Goal: Task Accomplishment & Management: Manage account settings

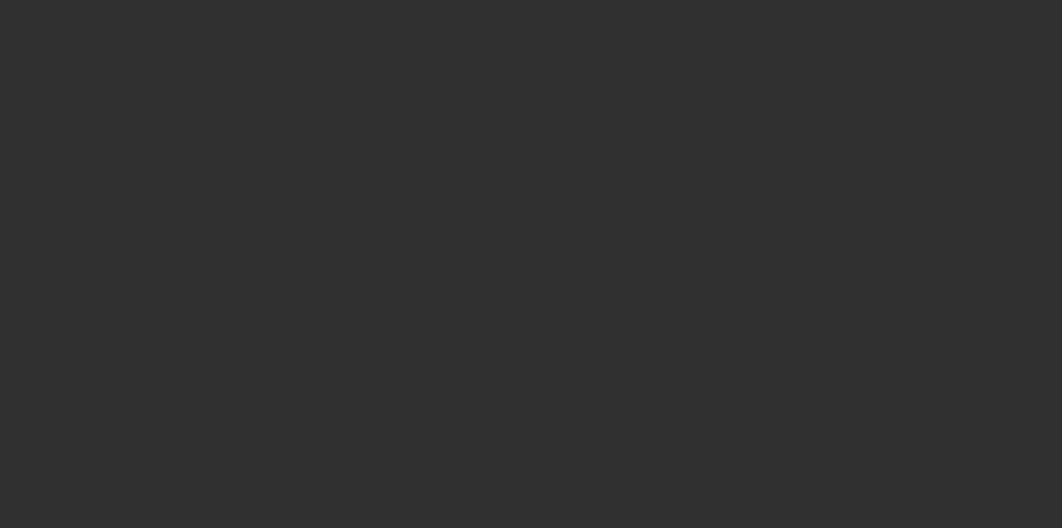
select select "10"
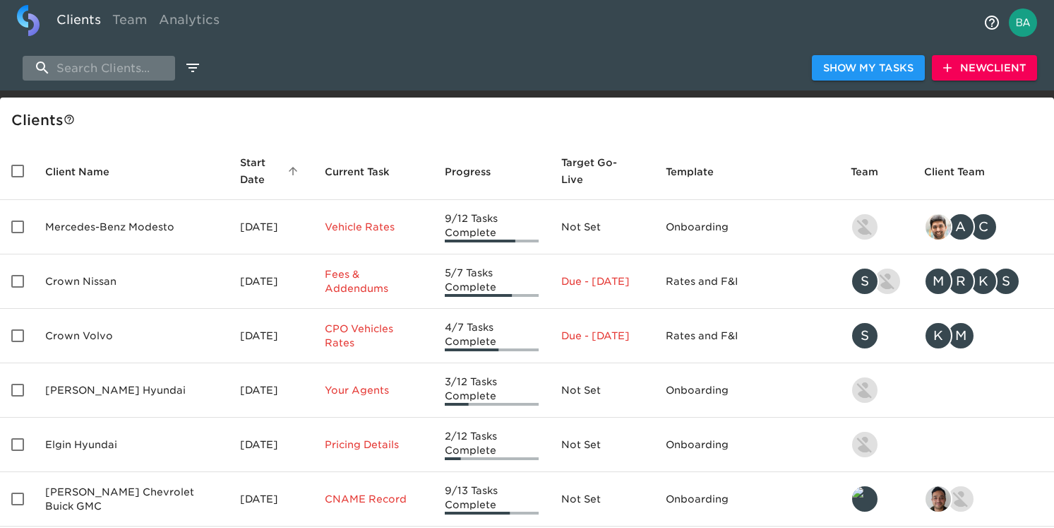
click at [122, 73] on input "search" at bounding box center [99, 68] width 153 height 25
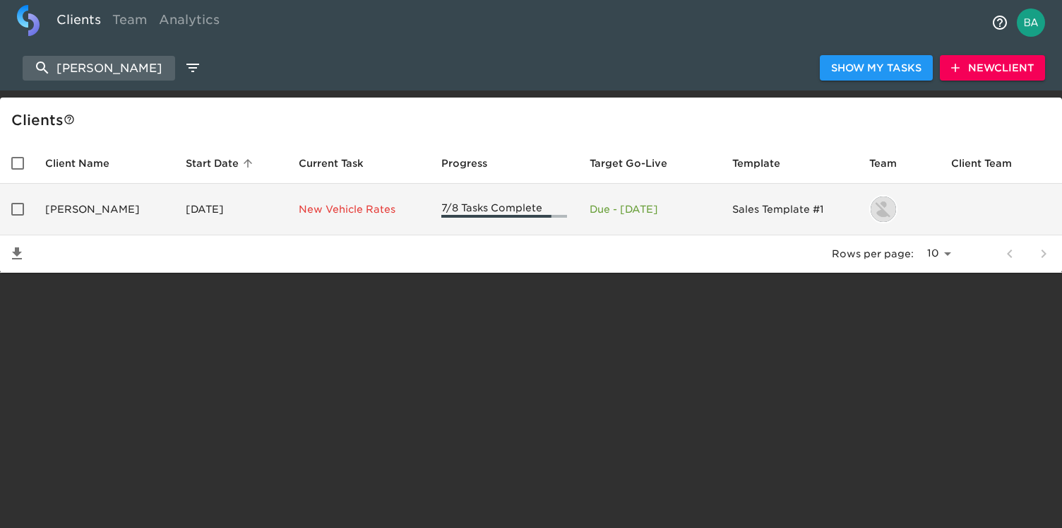
type input "scott ma"
click at [77, 211] on td "Scott Mazda" at bounding box center [104, 210] width 141 height 52
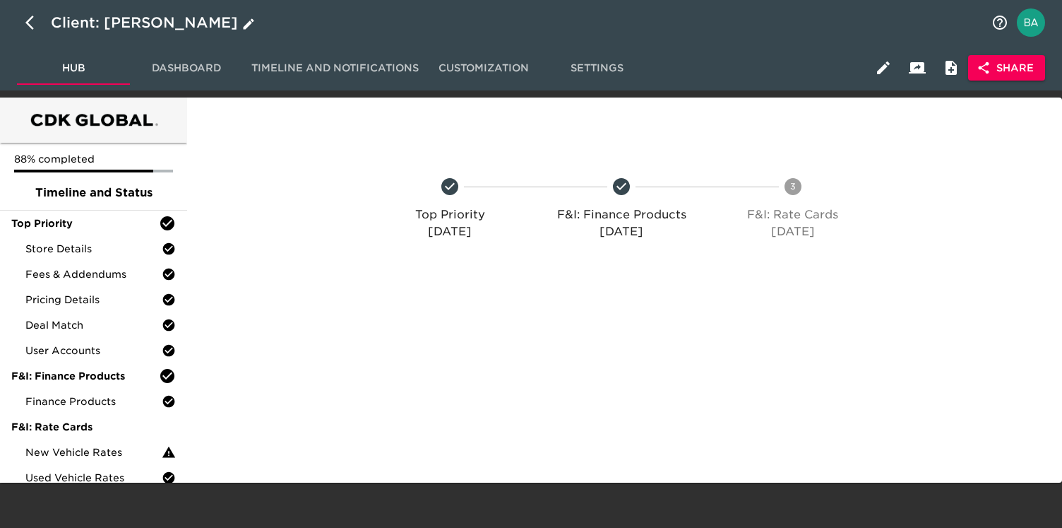
click at [29, 21] on icon "button" at bounding box center [33, 22] width 17 height 17
select select "10"
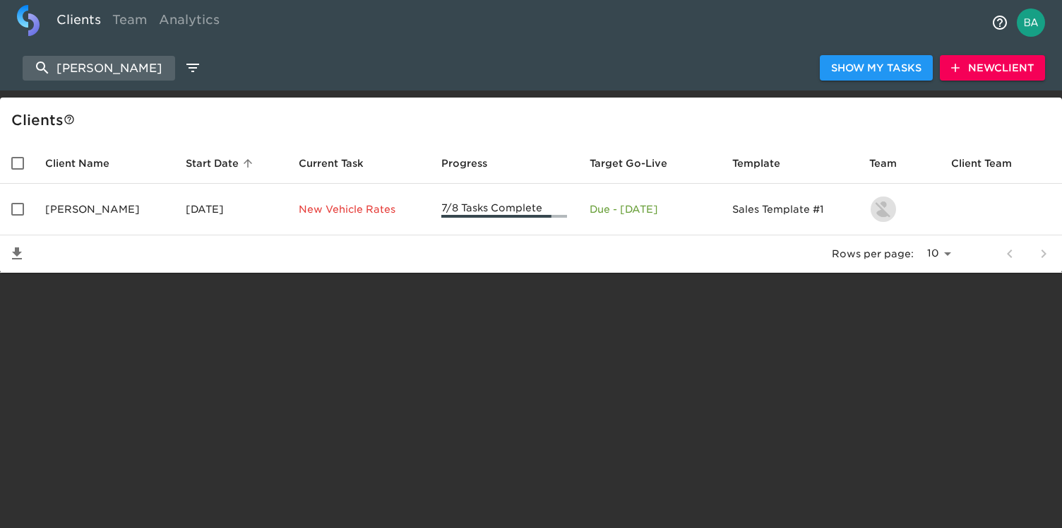
click at [997, 66] on span "New Client" at bounding box center [992, 68] width 83 height 18
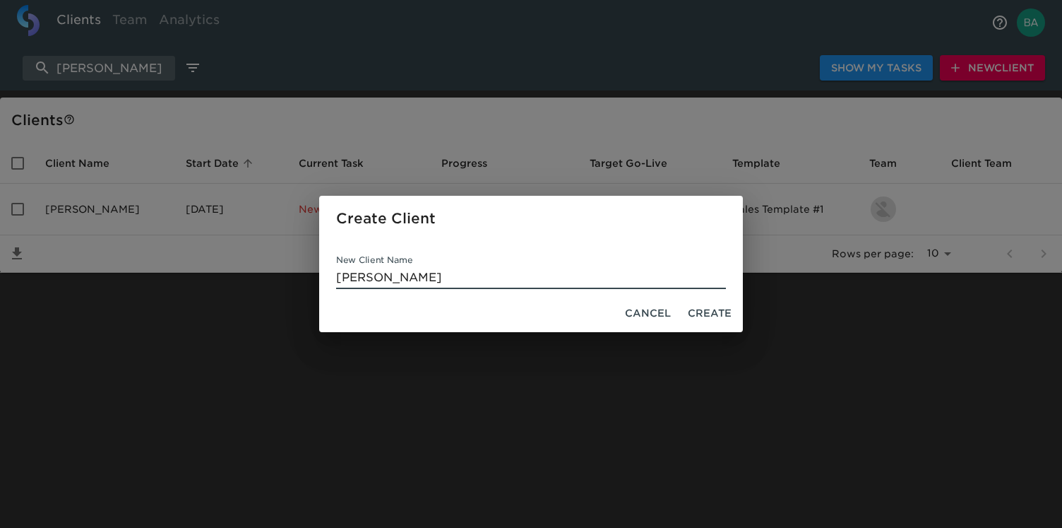
type input "Scott Mazda"
click at [698, 307] on span "Create" at bounding box center [710, 313] width 44 height 18
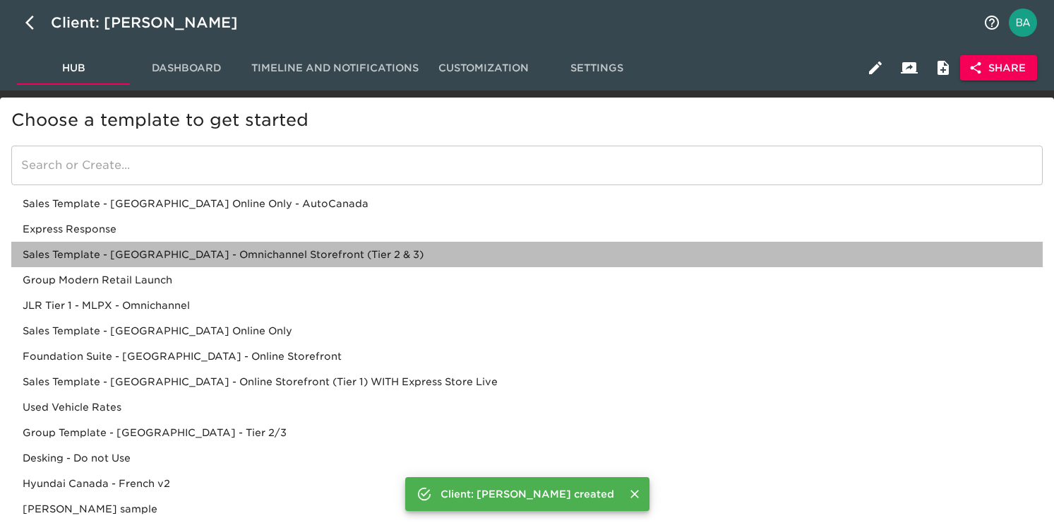
click at [226, 251] on div "Sales Template - [GEOGRAPHIC_DATA] - Omnichannel Storefront (Tier 2 & 3)" at bounding box center [527, 254] width 1032 height 25
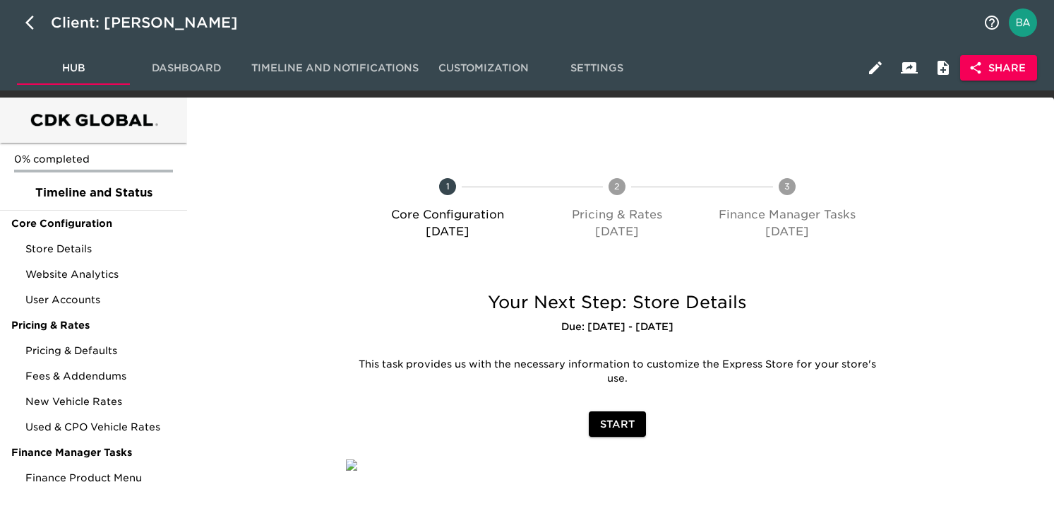
click at [1007, 69] on span "Share" at bounding box center [999, 68] width 54 height 18
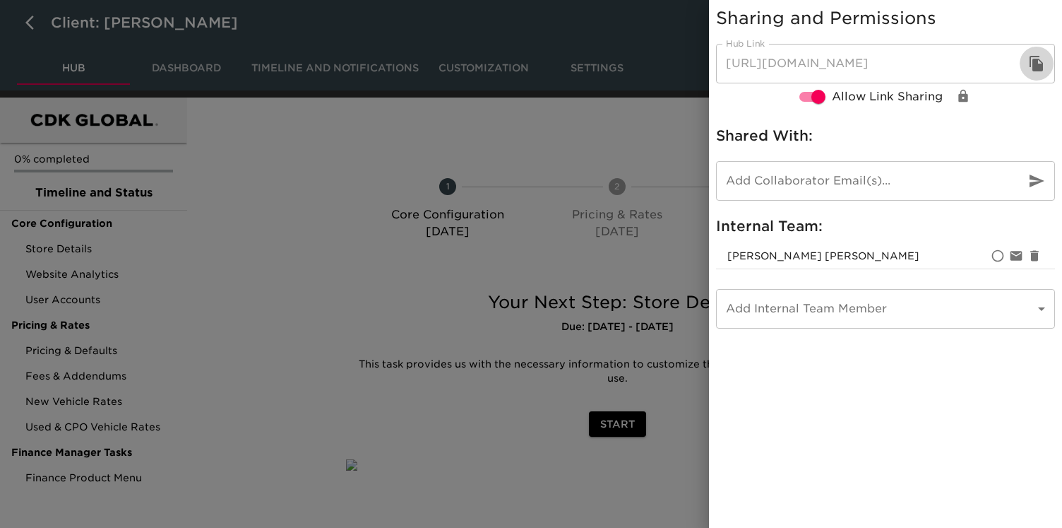
click at [1036, 66] on icon "button" at bounding box center [1036, 64] width 13 height 16
click at [1038, 62] on icon "button" at bounding box center [1036, 63] width 17 height 17
click at [556, 124] on div at bounding box center [531, 264] width 1062 height 528
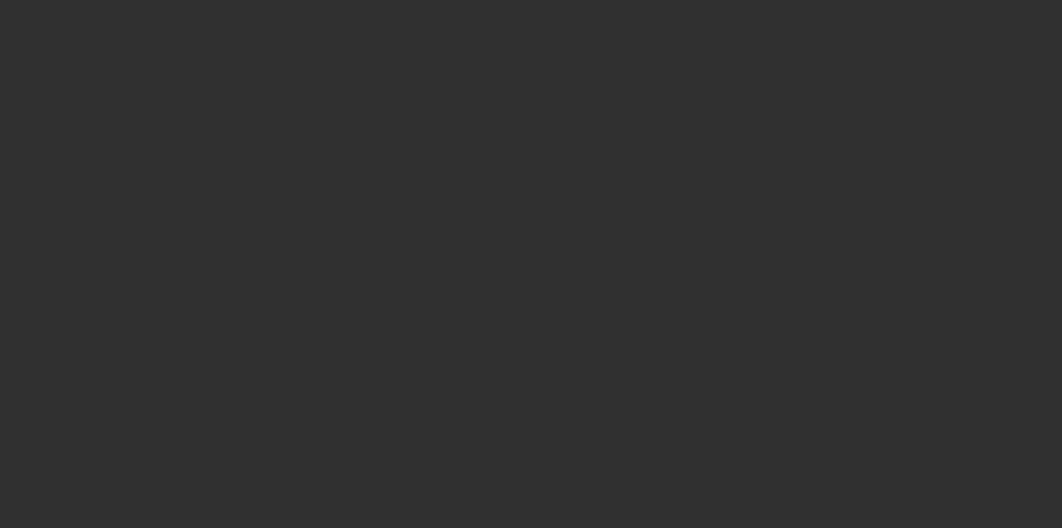
select select "10"
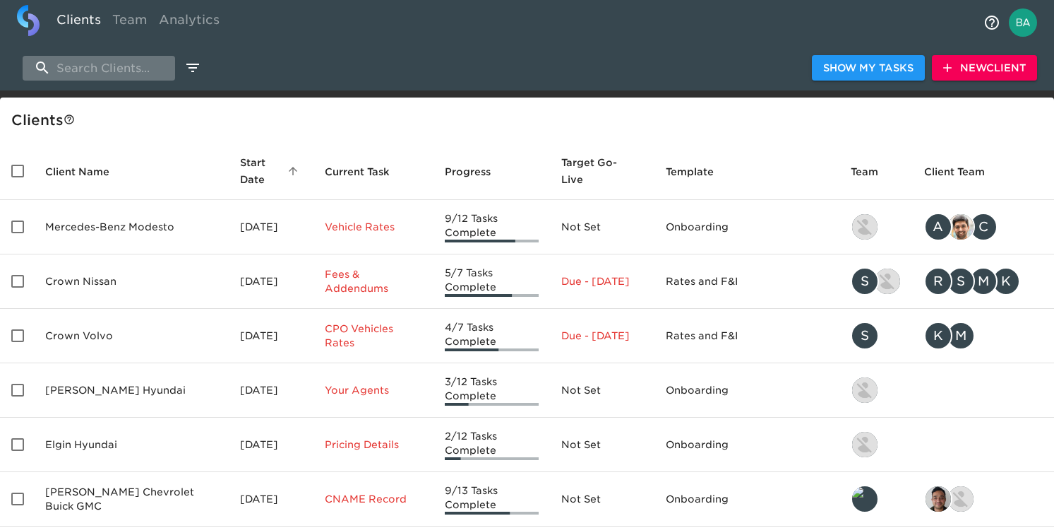
click at [73, 78] on input "search" at bounding box center [99, 68] width 153 height 25
paste input "Nissan of Vacaville"
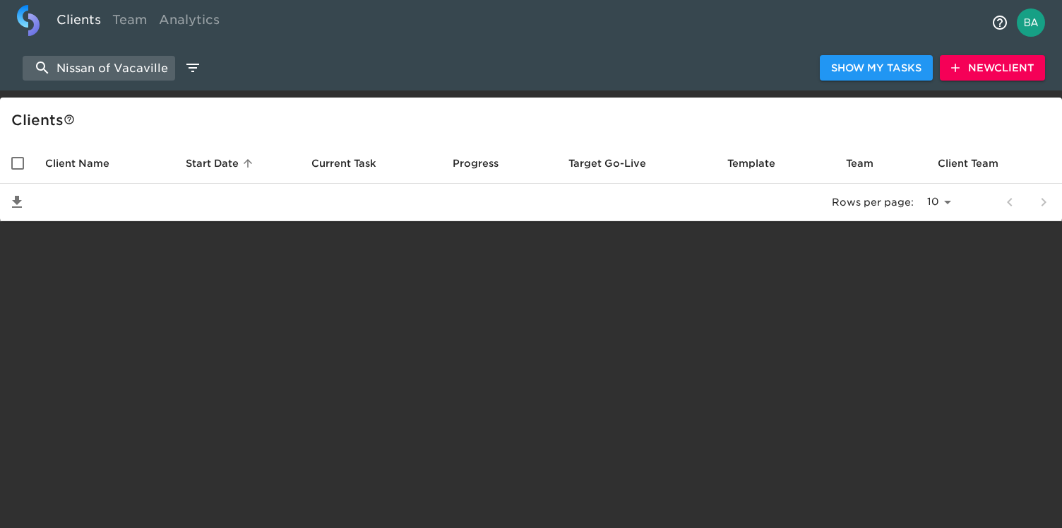
type input "Nissan of Vacaville"
click at [970, 63] on span "New Client" at bounding box center [992, 68] width 83 height 18
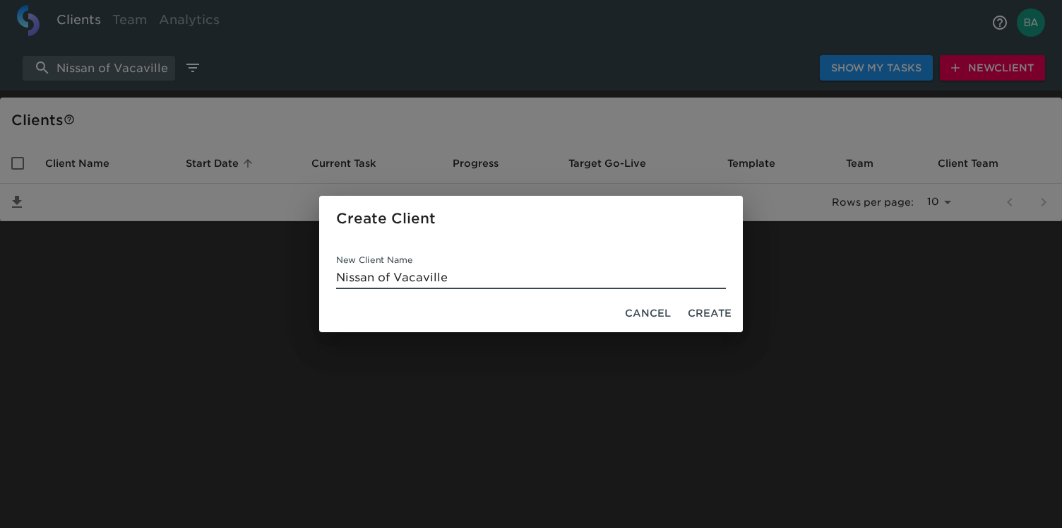
type input "Nissan of Vacaville"
click at [706, 313] on span "Create" at bounding box center [710, 313] width 44 height 18
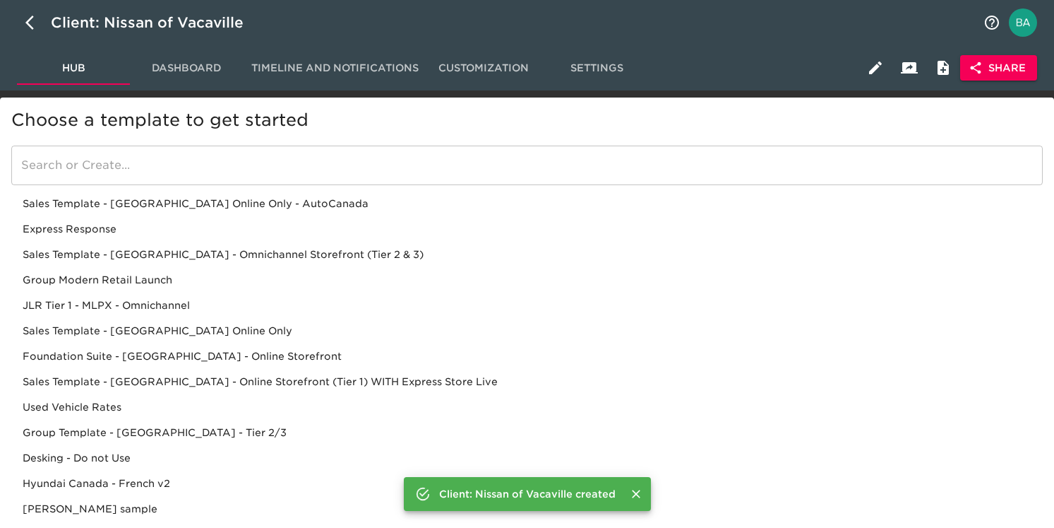
click at [191, 166] on input "search" at bounding box center [527, 165] width 1032 height 40
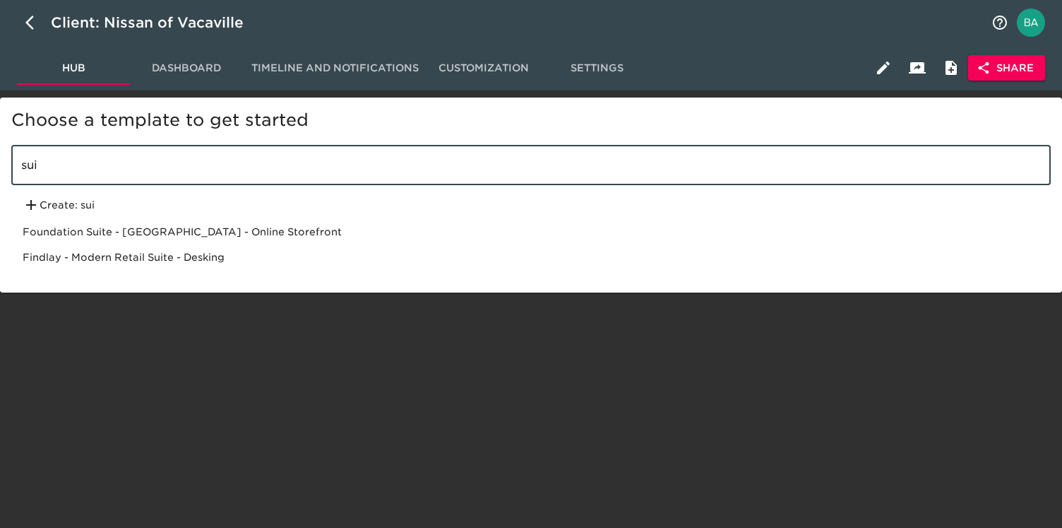
type input "sui"
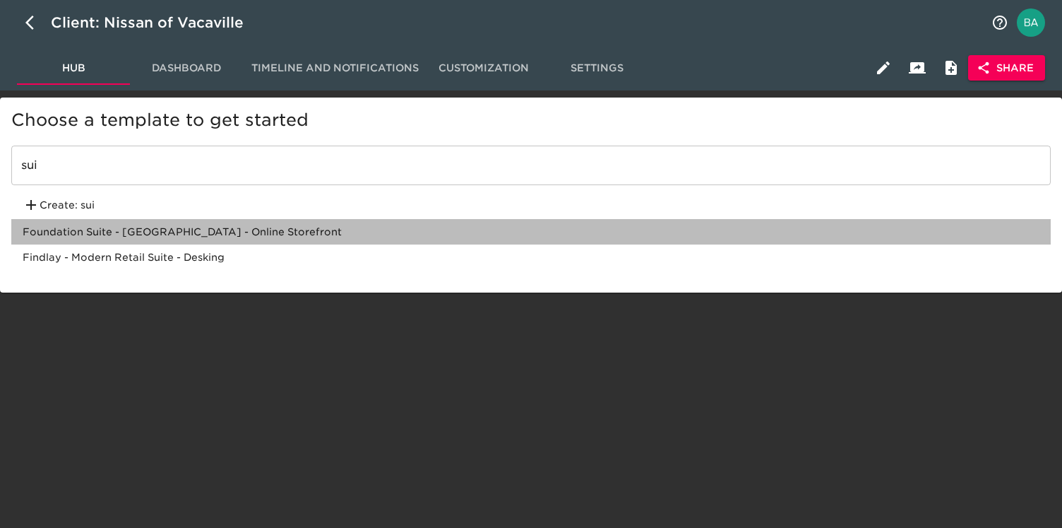
click at [181, 228] on div "Foundation Suite - USA - Online Storefront" at bounding box center [531, 231] width 1040 height 25
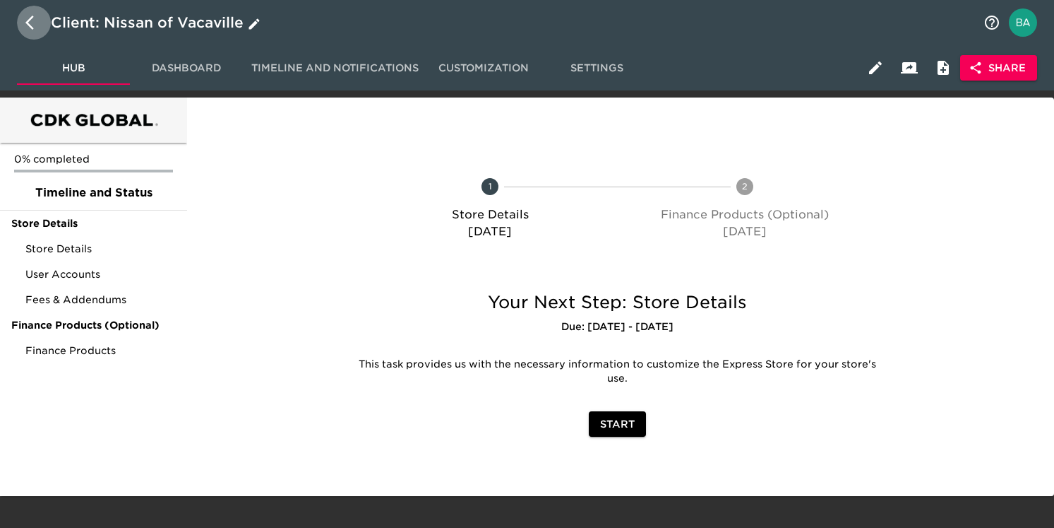
click at [32, 19] on icon "button" at bounding box center [33, 22] width 17 height 17
select select "10"
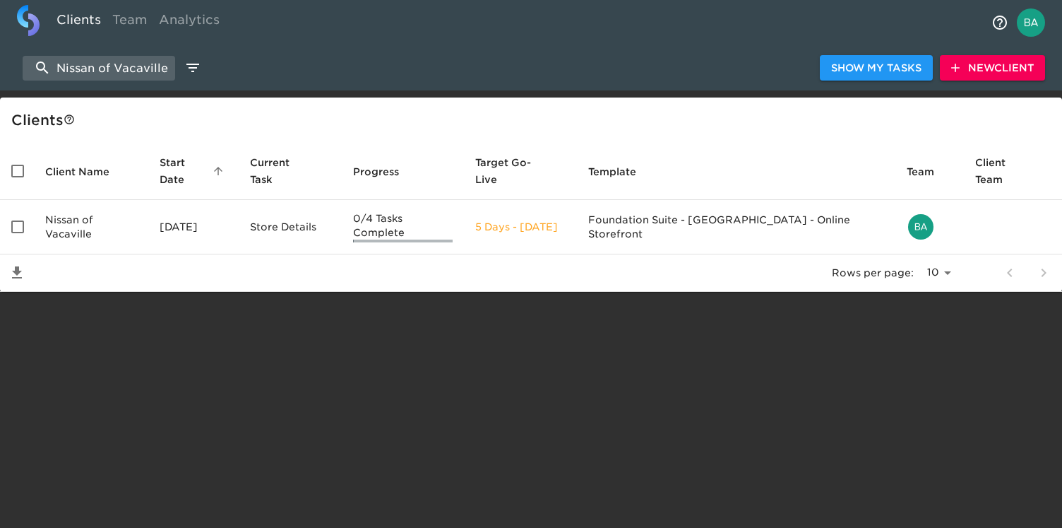
click at [982, 72] on span "New Client" at bounding box center [992, 68] width 83 height 18
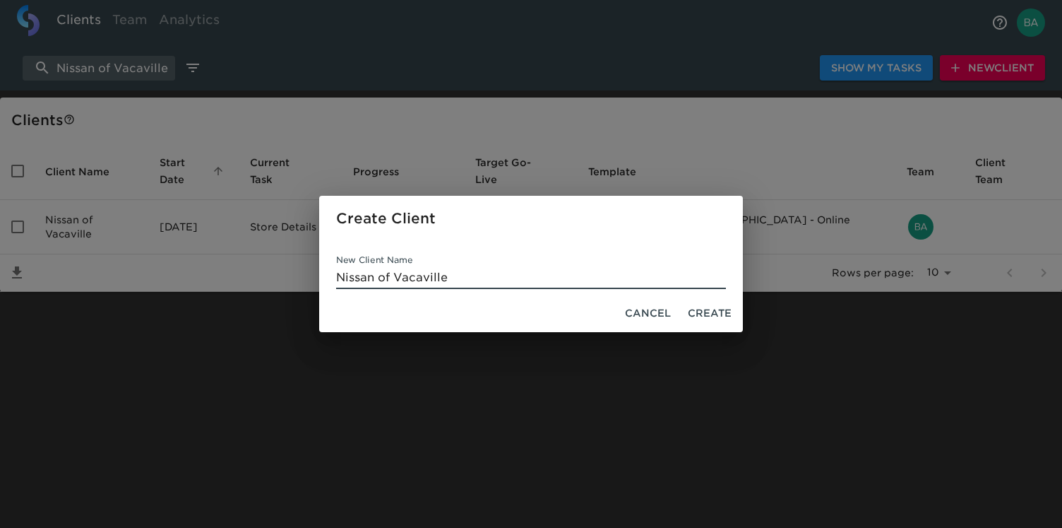
type input "Nissan of Vacaville"
click at [700, 310] on span "Create" at bounding box center [710, 313] width 44 height 18
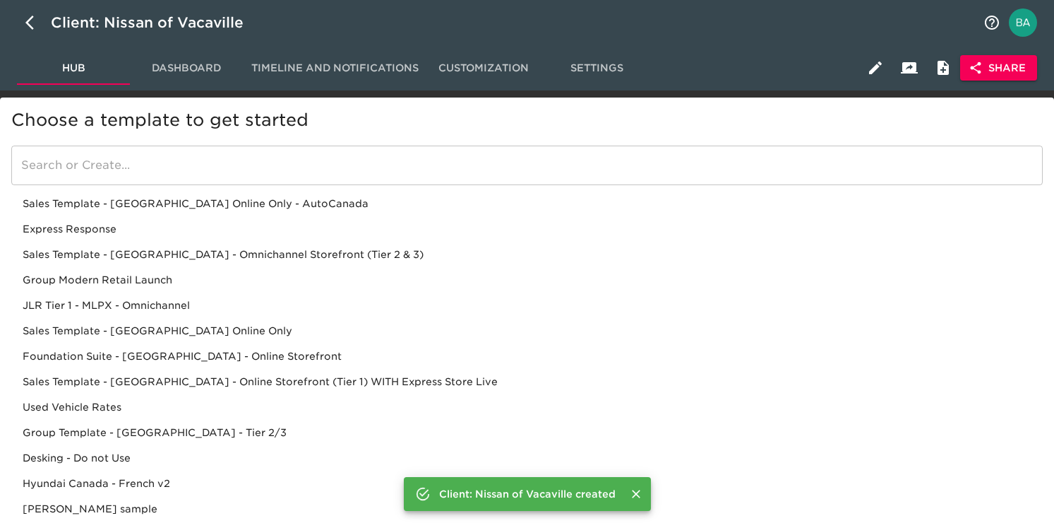
click at [279, 251] on div "Sales Template - USA - Omnichannel Storefront (Tier 2 & 3)" at bounding box center [527, 254] width 1032 height 25
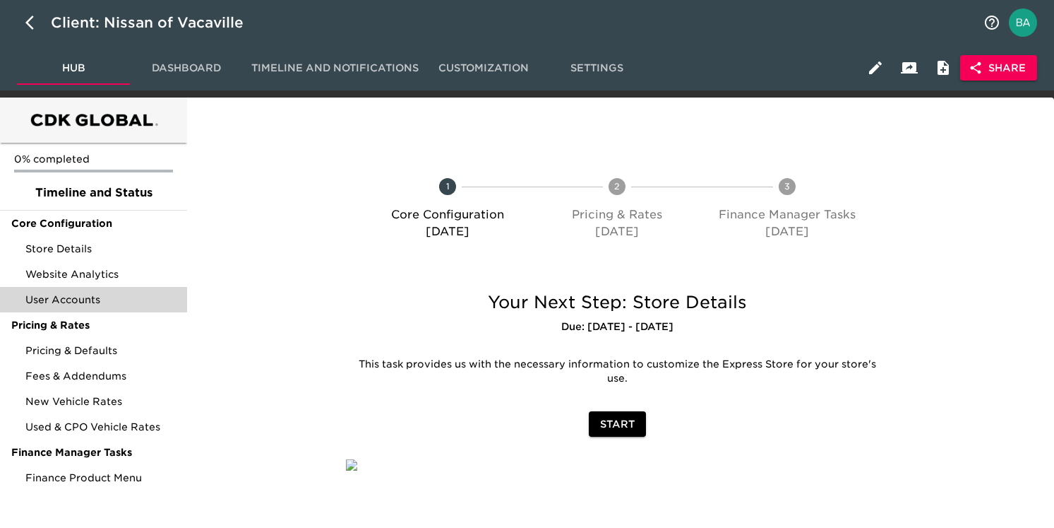
click at [49, 309] on div "User Accounts" at bounding box center [93, 299] width 187 height 25
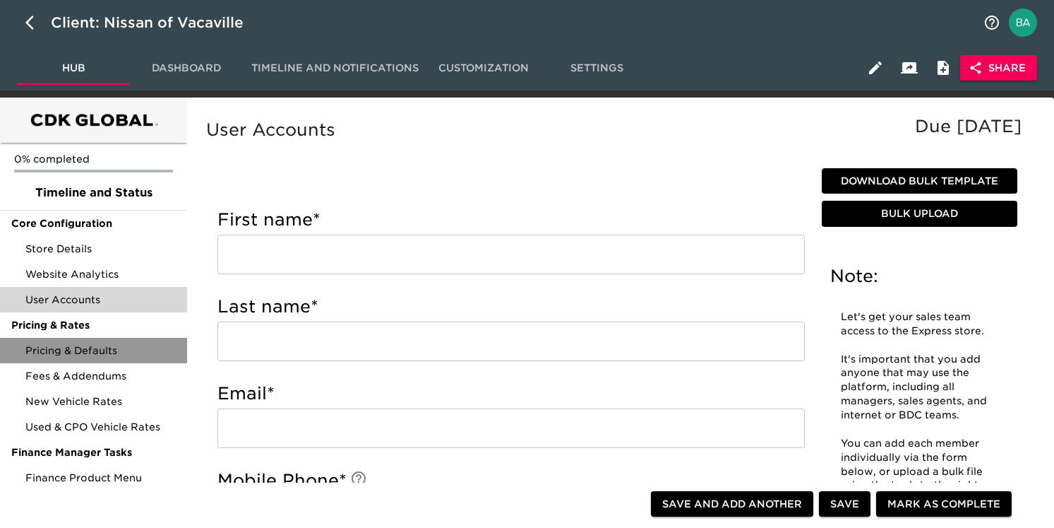
click at [39, 348] on span "Pricing & Defaults" at bounding box center [100, 350] width 150 height 14
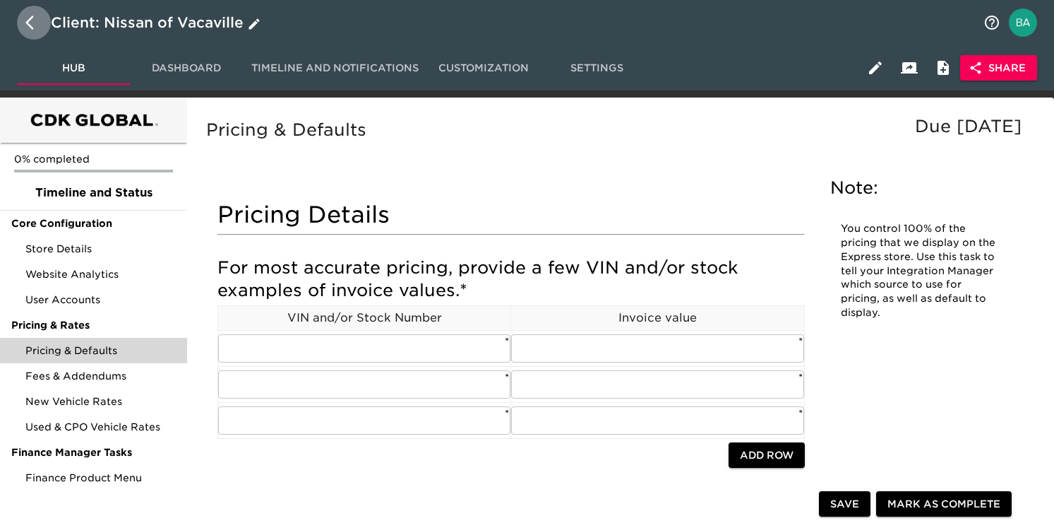
click at [31, 24] on icon "button" at bounding box center [33, 22] width 17 height 17
select select "10"
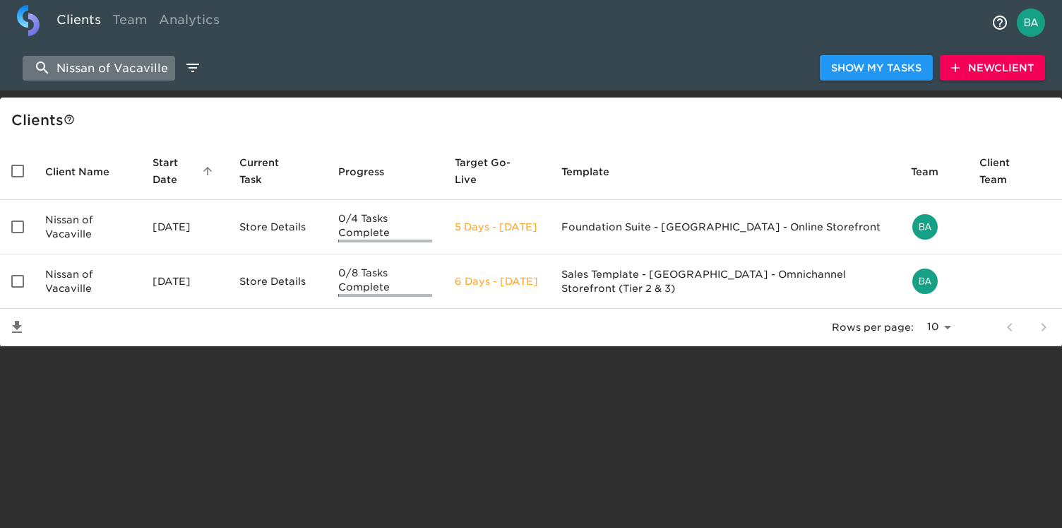
click at [114, 73] on input "Nissan of Vacaville" at bounding box center [99, 68] width 153 height 25
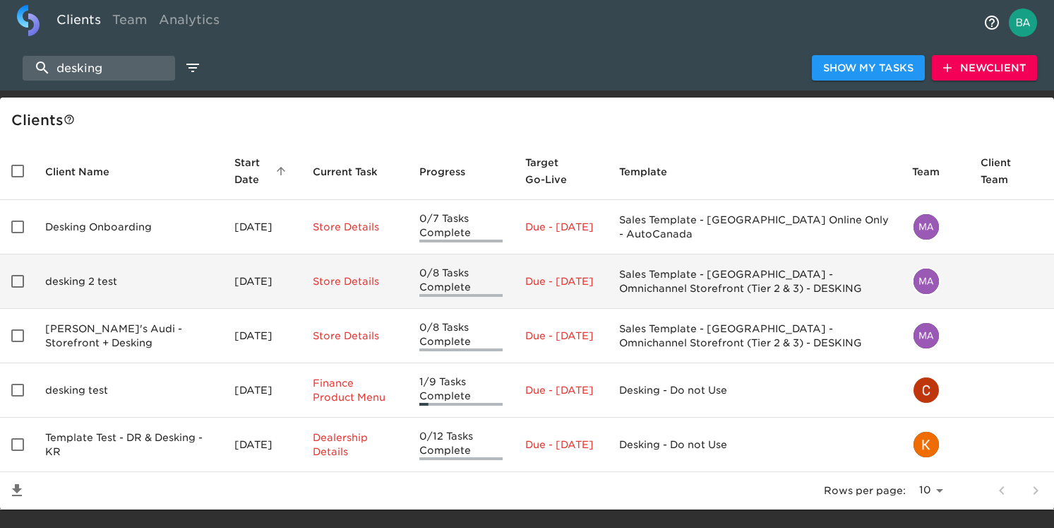
type input "desking"
click at [102, 285] on td "desking 2 test" at bounding box center [128, 281] width 189 height 54
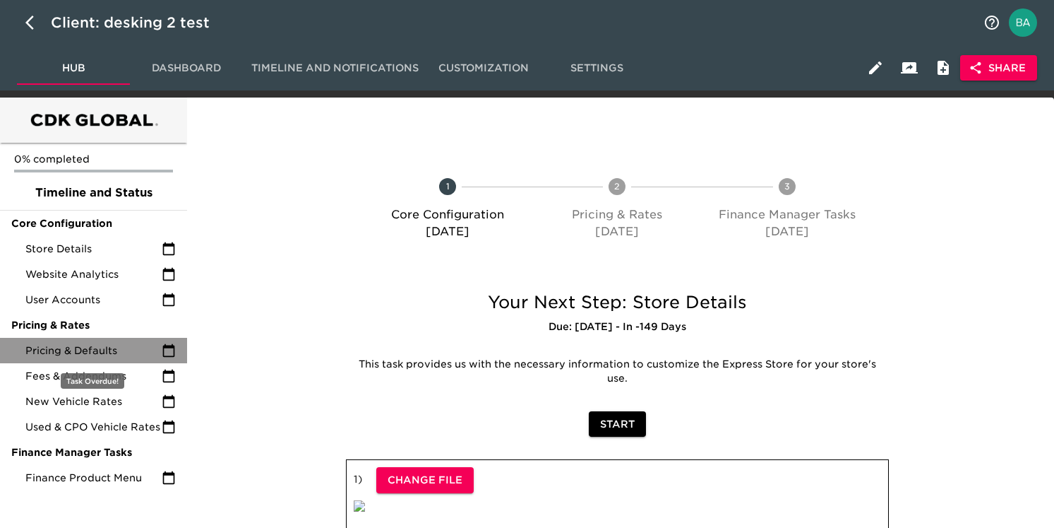
click at [90, 351] on span "Pricing & Defaults" at bounding box center [93, 350] width 136 height 14
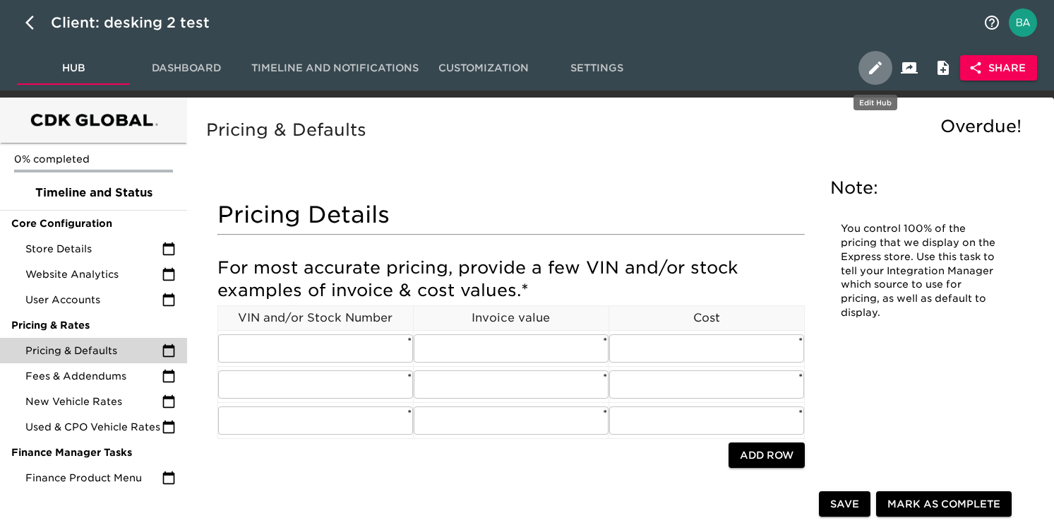
click at [877, 67] on icon "button" at bounding box center [875, 67] width 13 height 13
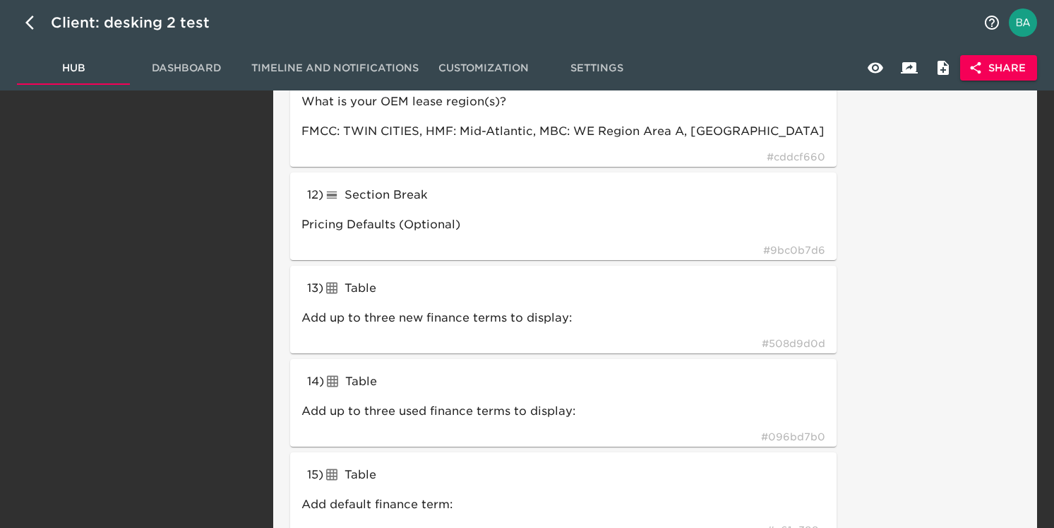
scroll to position [1694, 0]
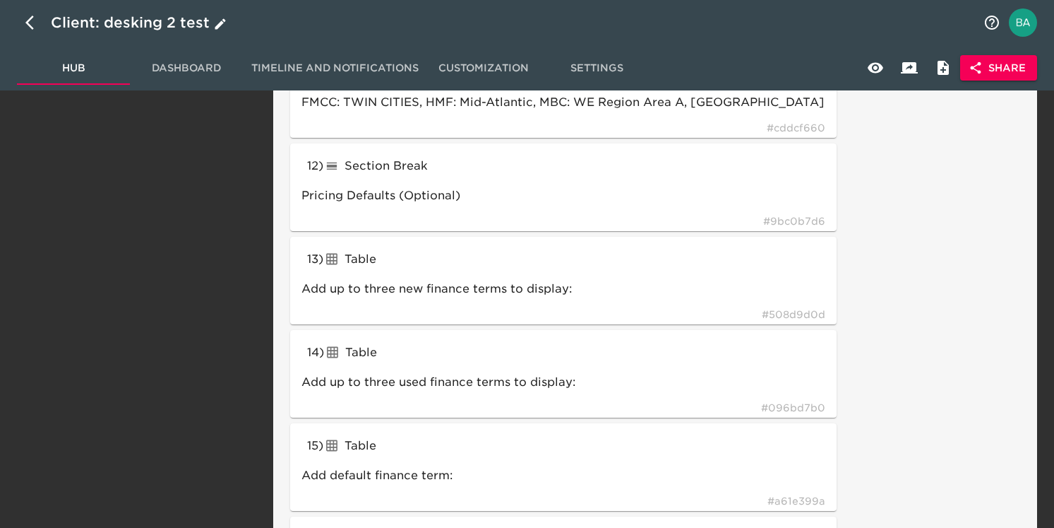
click at [20, 12] on button "button" at bounding box center [34, 23] width 34 height 34
select select "10"
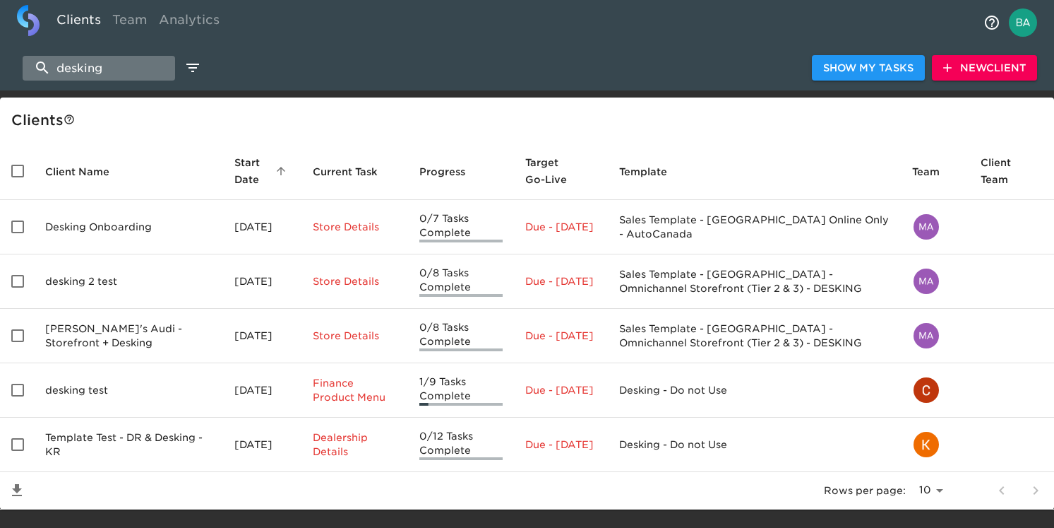
click at [100, 68] on input "desking" at bounding box center [99, 68] width 153 height 25
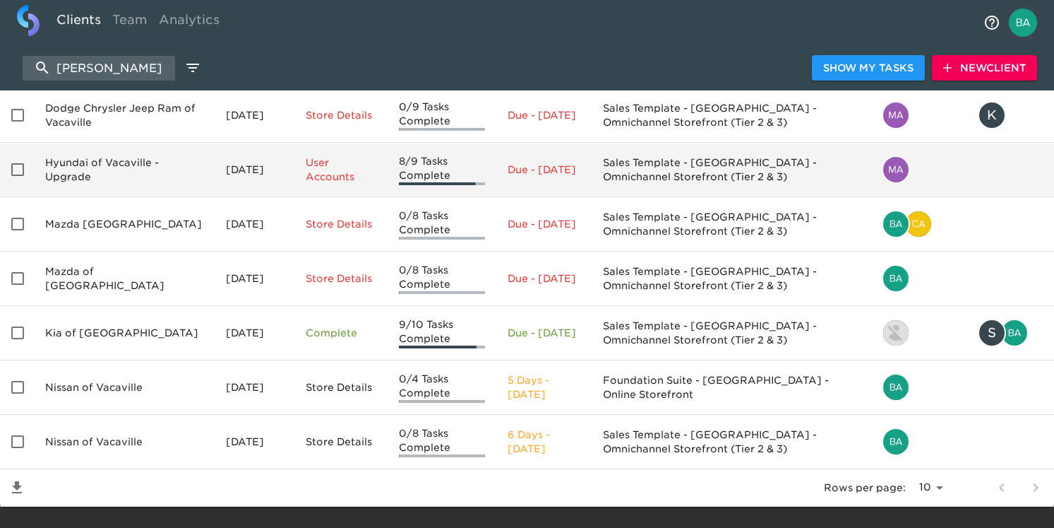
scroll to position [219, 0]
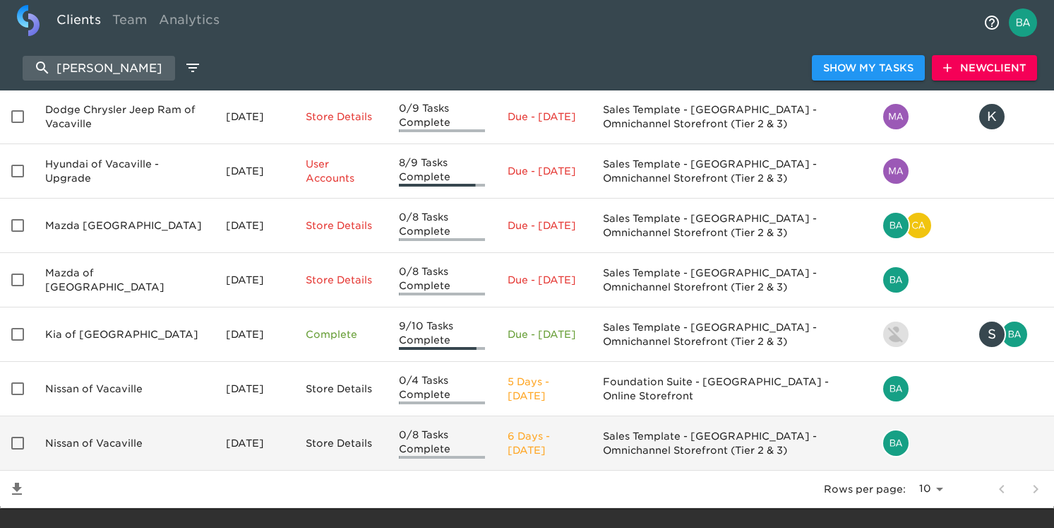
type input "vaca"
click at [143, 432] on td "Nissan of Vacaville" at bounding box center [124, 443] width 181 height 54
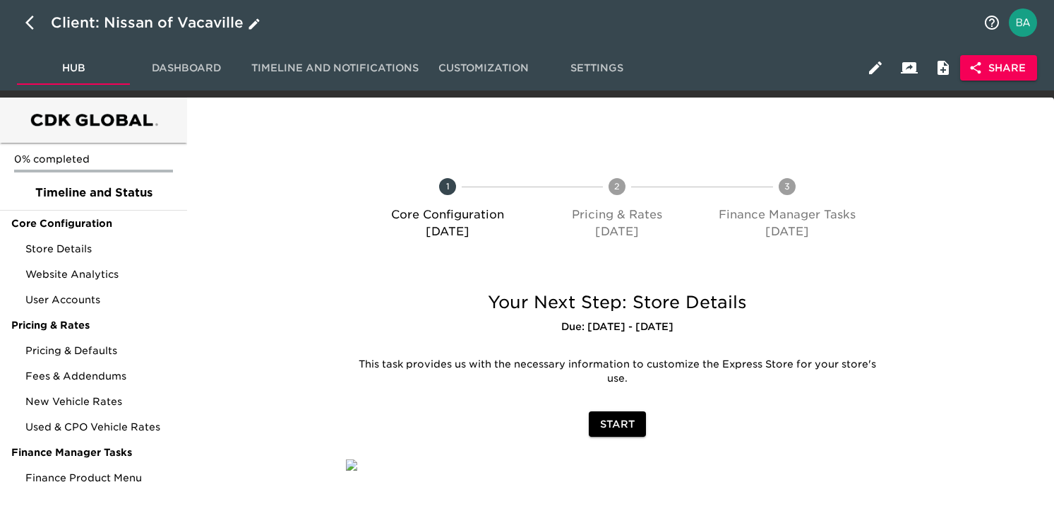
click at [24, 23] on button "button" at bounding box center [34, 23] width 34 height 34
select select "10"
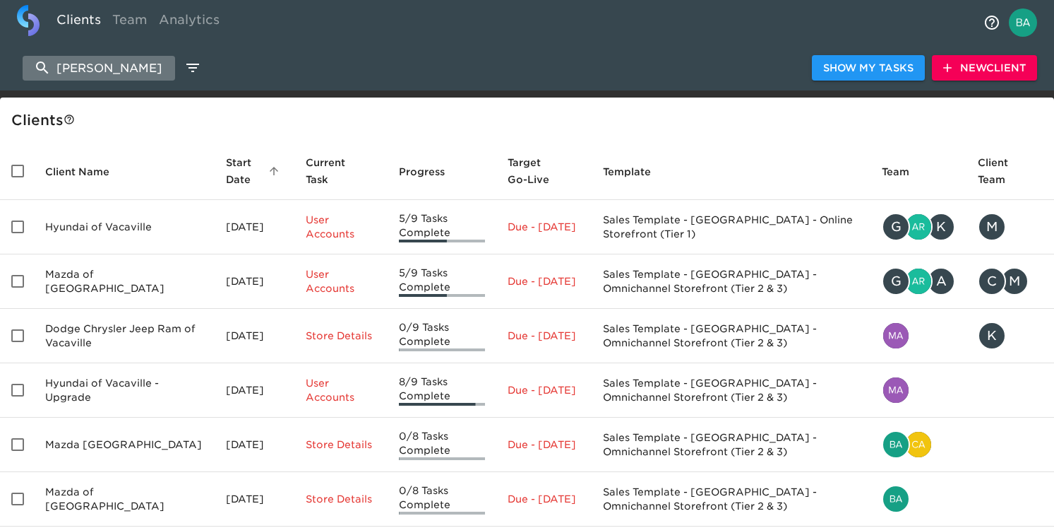
click at [87, 71] on input "vaca" at bounding box center [99, 68] width 153 height 25
paste input "https://www.hyundaiofyakima.com/"
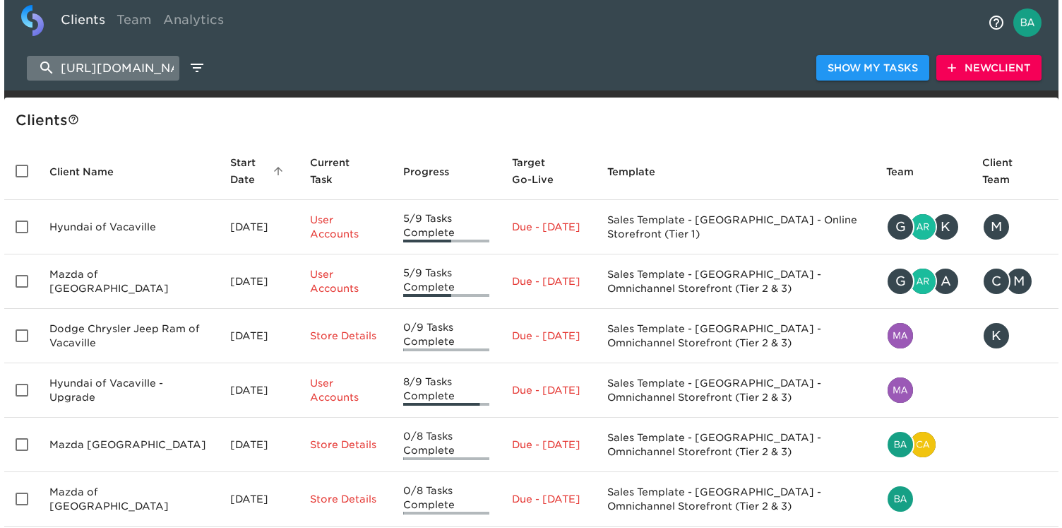
scroll to position [0, 100]
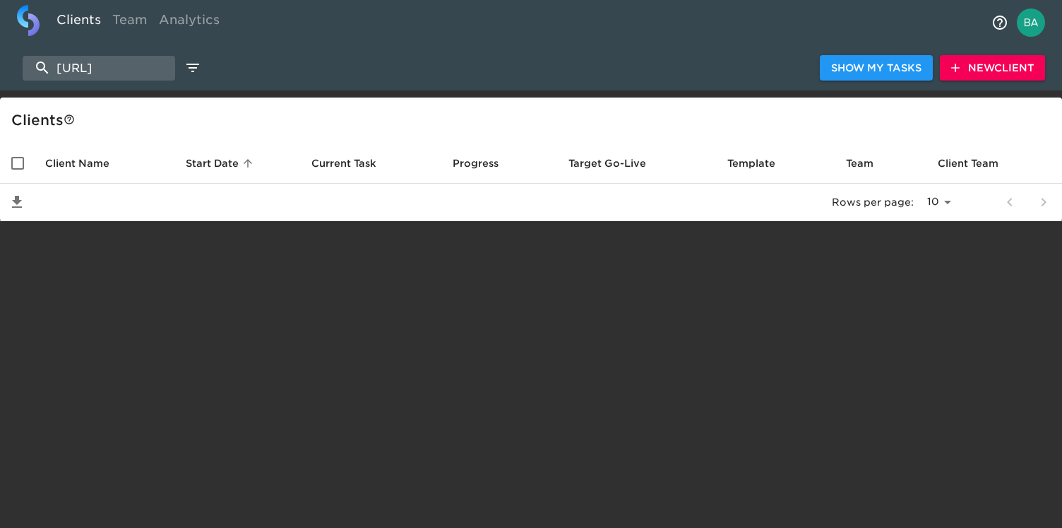
scroll to position [0, 76]
click at [122, 67] on input "https://www.hyundaiofyakima.c" at bounding box center [99, 68] width 153 height 25
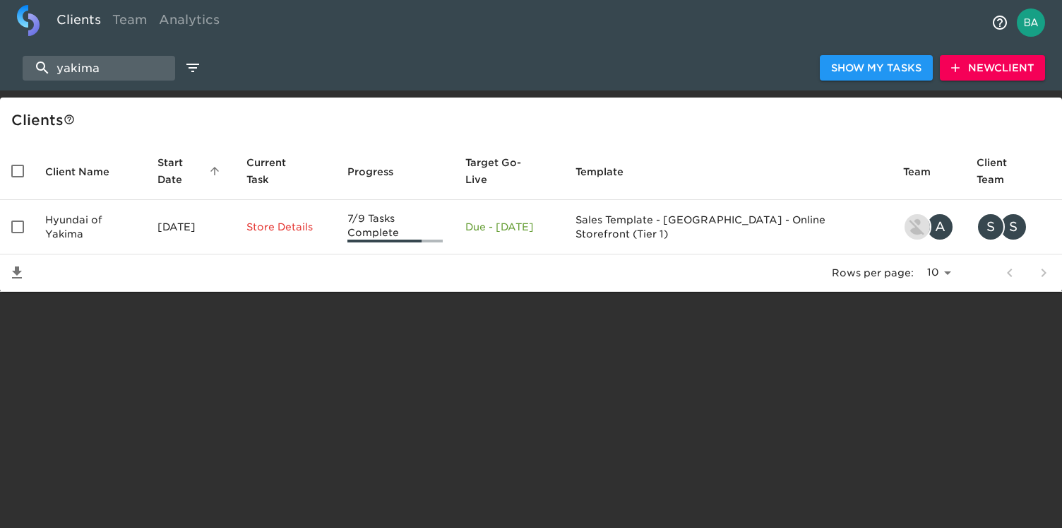
type input "yakima"
click at [971, 71] on span "New Client" at bounding box center [992, 68] width 83 height 18
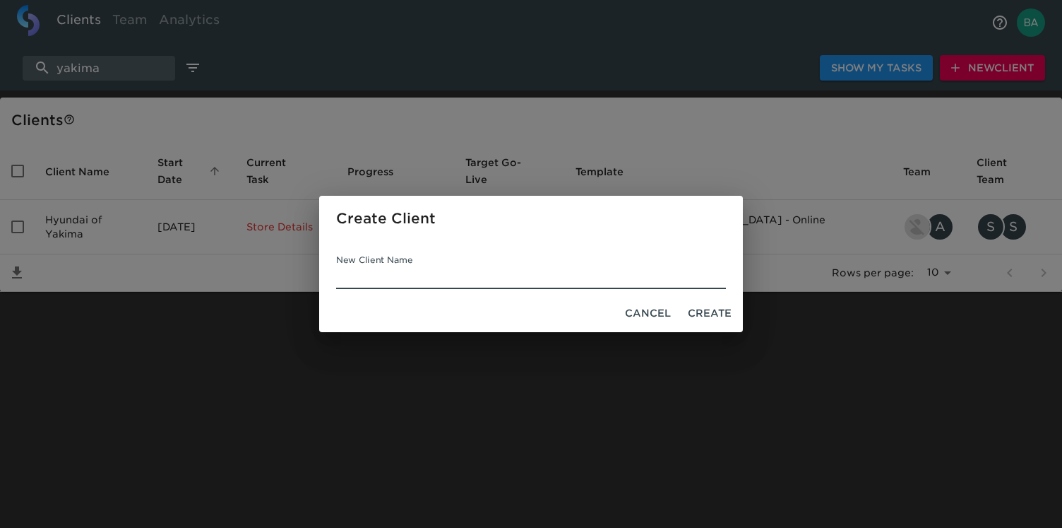
paste input "Hyundai of Yakima"
type input "Hyundai of Yakima"
click at [714, 311] on span "Create" at bounding box center [710, 313] width 44 height 18
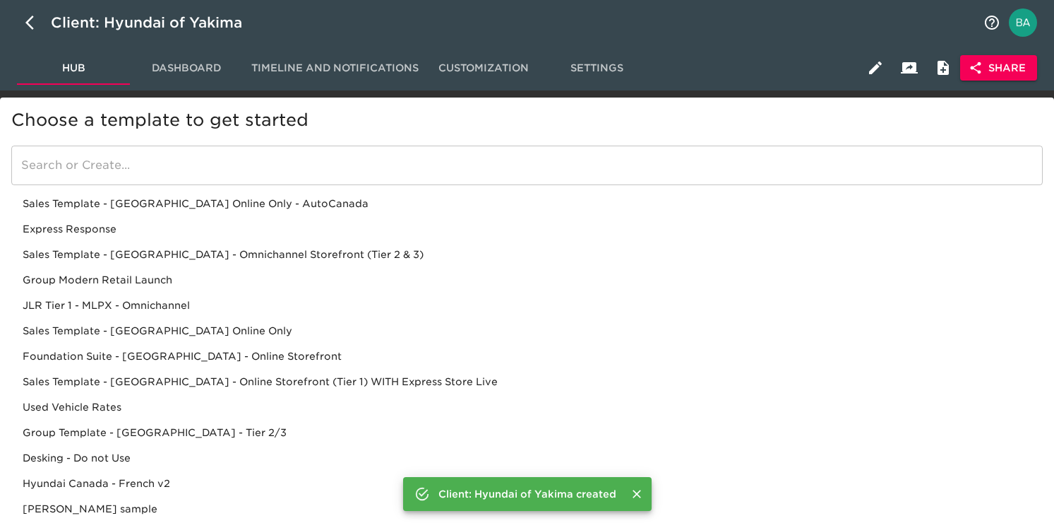
click at [205, 250] on div "Sales Template - [GEOGRAPHIC_DATA] - Omnichannel Storefront (Tier 2 & 3)" at bounding box center [527, 254] width 1032 height 25
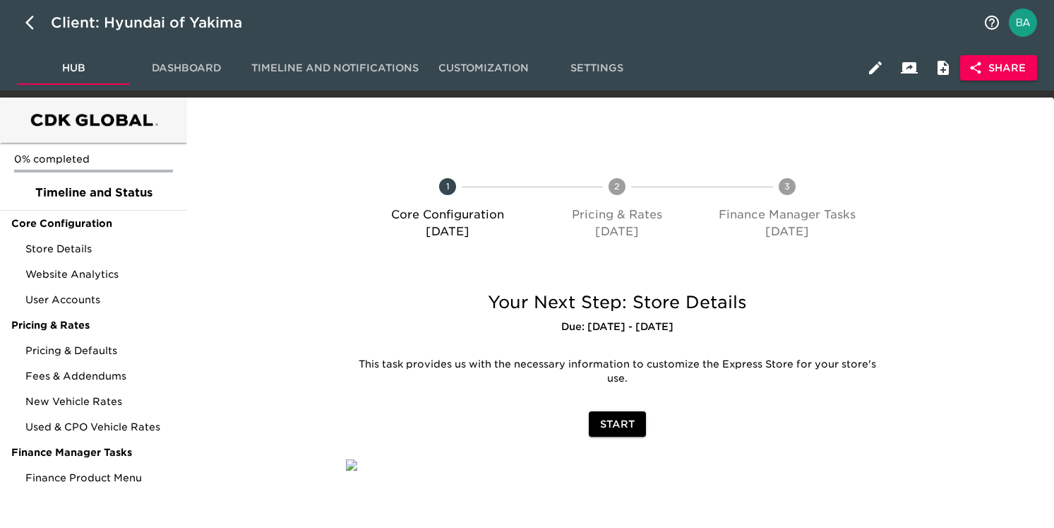
click at [988, 73] on span "Share" at bounding box center [999, 68] width 54 height 18
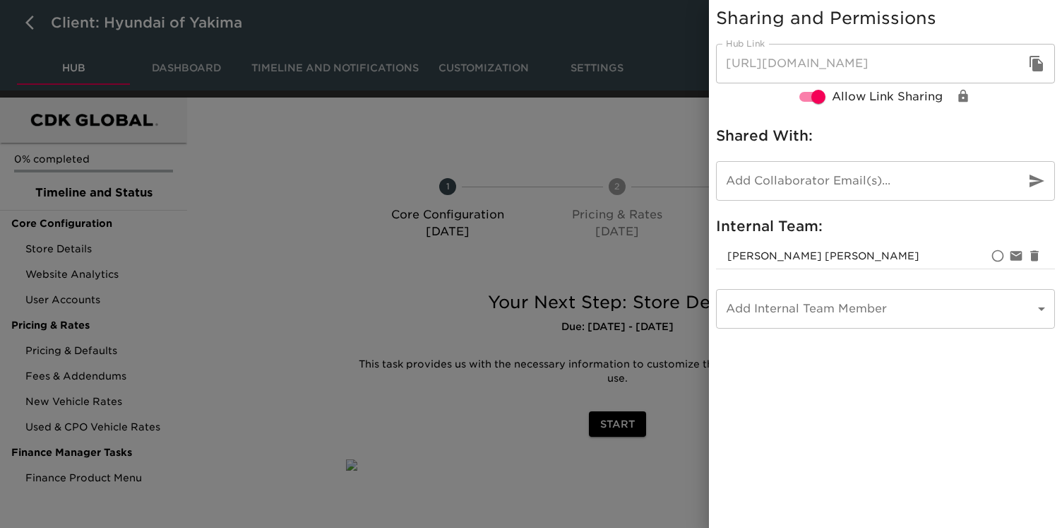
click at [493, 113] on div at bounding box center [531, 264] width 1062 height 528
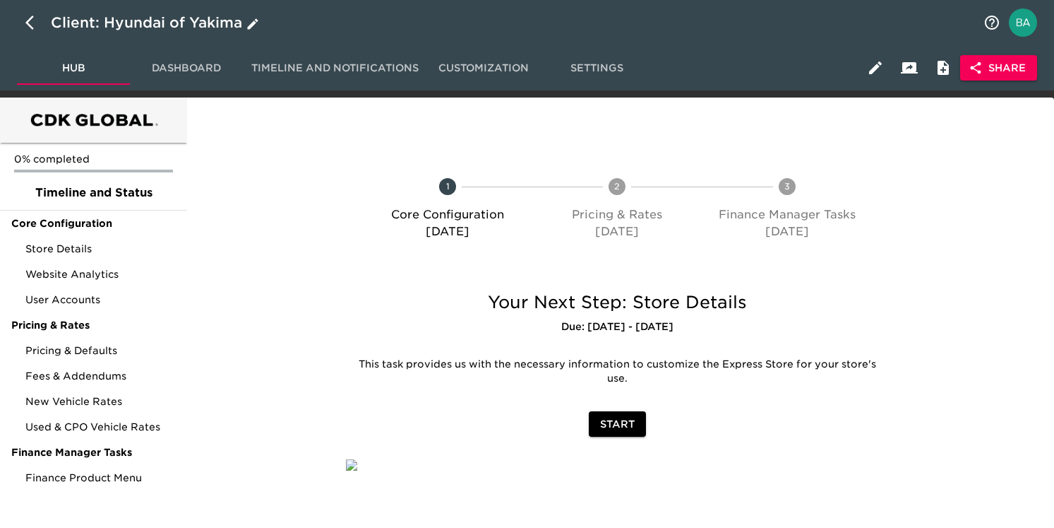
click at [37, 23] on icon "button" at bounding box center [33, 22] width 17 height 17
select select "10"
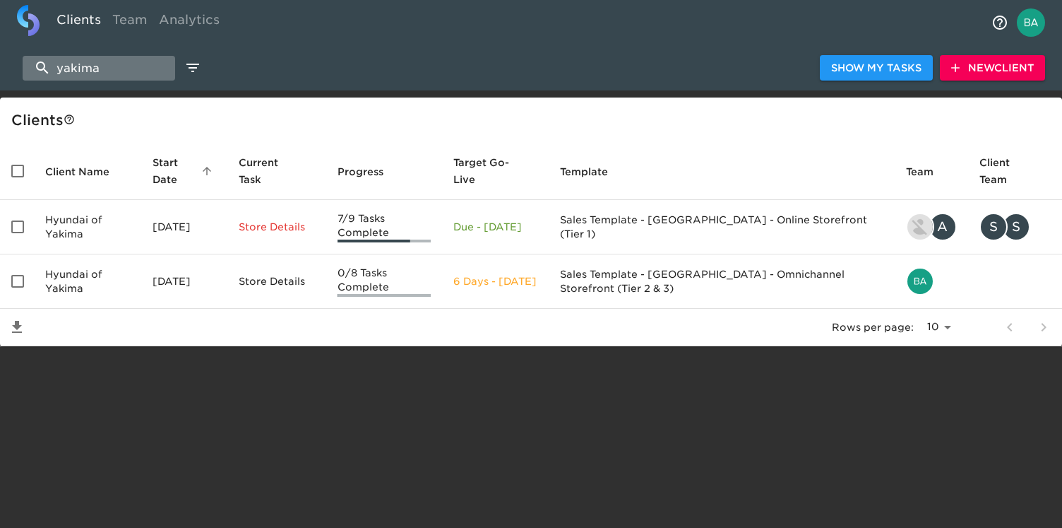
click at [123, 66] on input "yakima" at bounding box center [99, 68] width 153 height 25
paste input "Nissan of Yuba City"
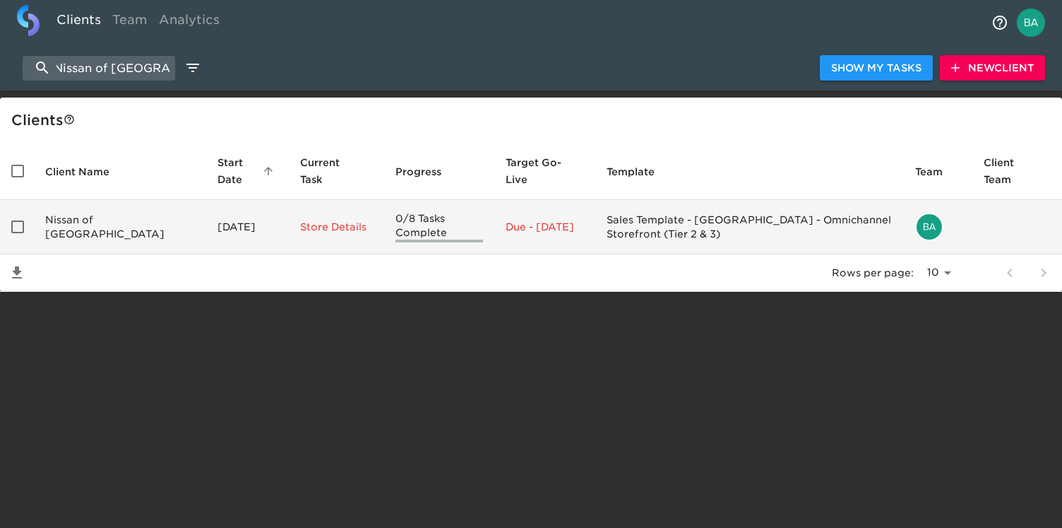
type input "Nissan of Yuba City"
click at [103, 235] on td "Nissan of Yuba City" at bounding box center [120, 227] width 172 height 54
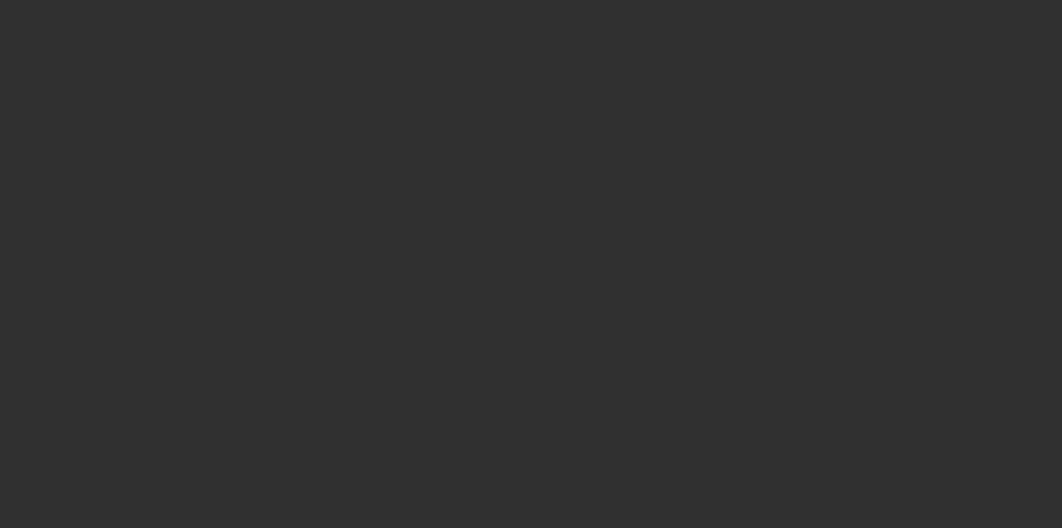
select select "10"
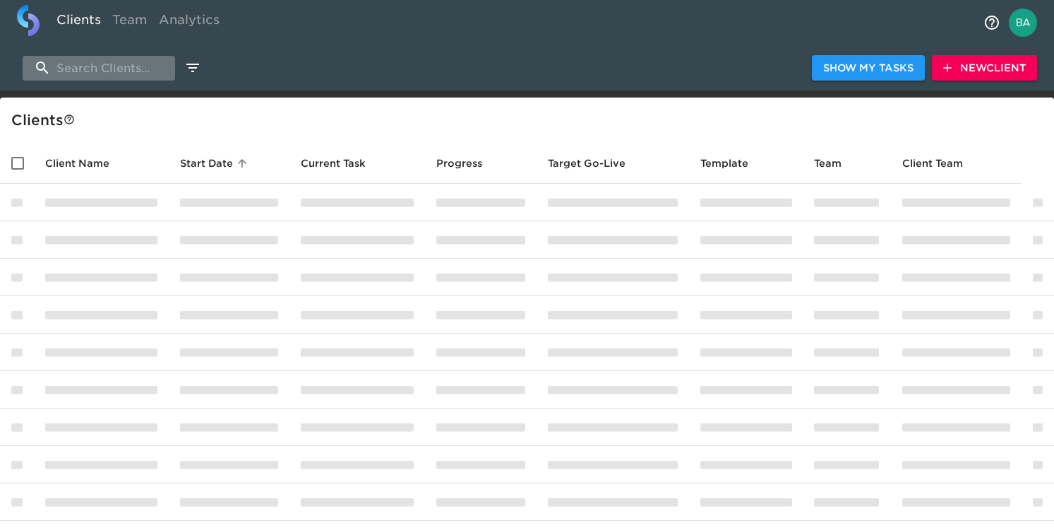
click at [81, 71] on input "search" at bounding box center [99, 68] width 153 height 25
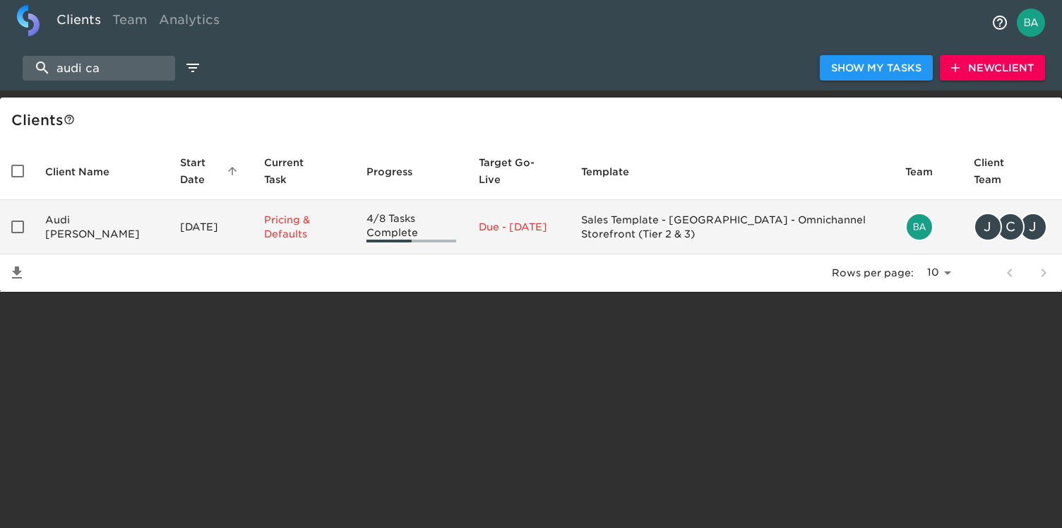
type input "audi ca"
click at [78, 225] on td "Audi [PERSON_NAME]" at bounding box center [101, 227] width 135 height 54
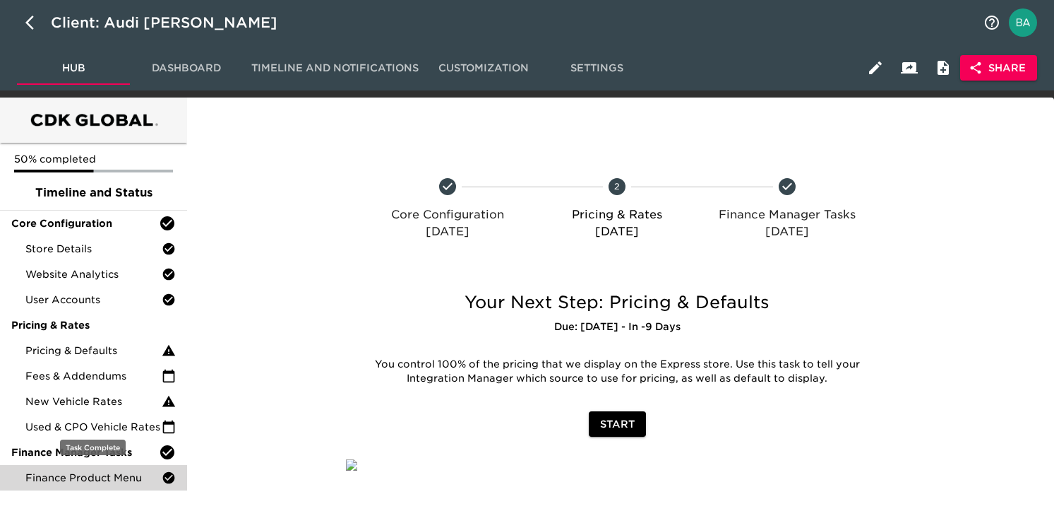
click at [62, 473] on span "Finance Product Menu" at bounding box center [93, 477] width 136 height 14
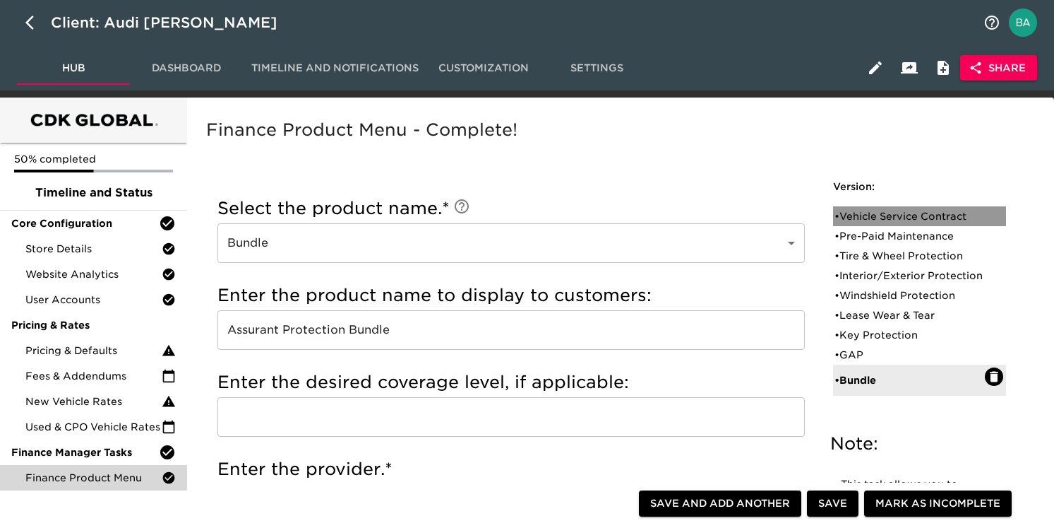
click at [882, 212] on div "• Vehicle Service Contract" at bounding box center [910, 216] width 150 height 14
type input "Vehicle Service Contract"
type input "AVC Vehicle Service Contract"
radio input "true"
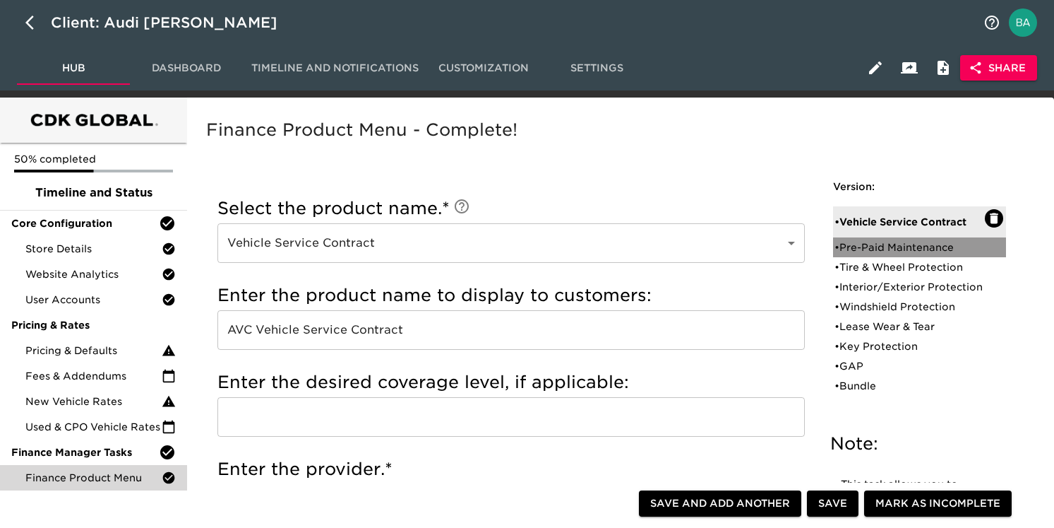
click at [927, 249] on div "• Pre-Paid Maintenance" at bounding box center [910, 247] width 150 height 14
type input "Pre-Paid Maintenance"
type input "Audi Care"
type input "Audi"
radio input "true"
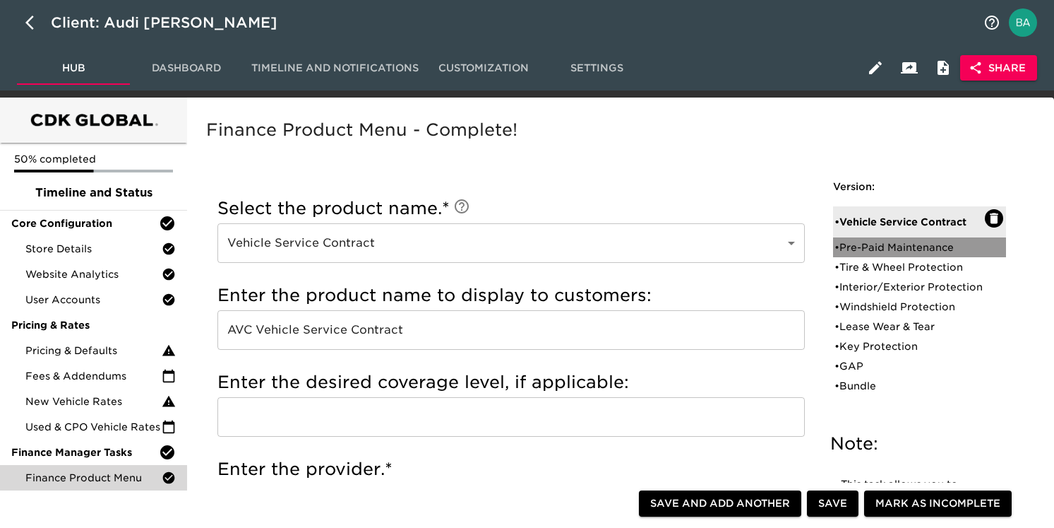
radio input "true"
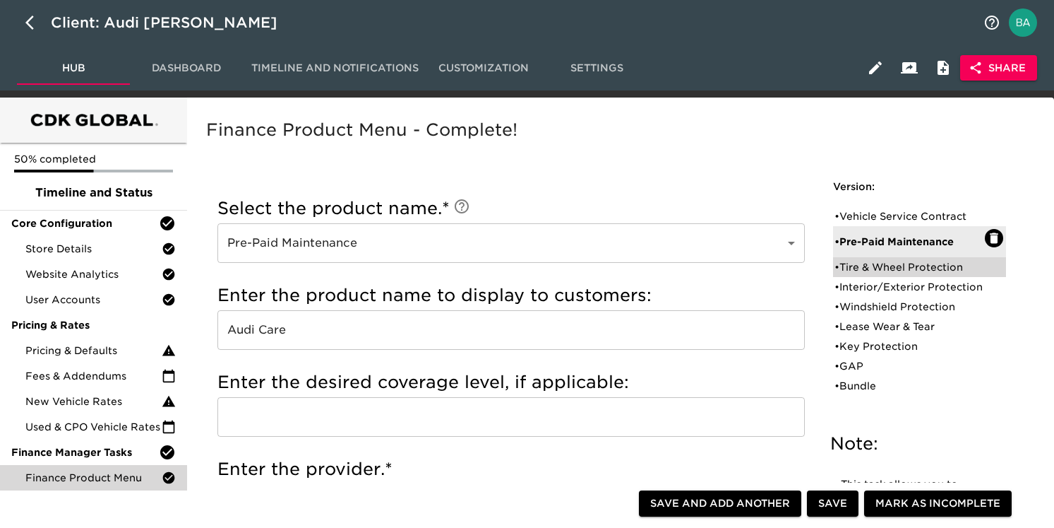
click at [899, 268] on div "• Tire & Wheel Protection" at bounding box center [910, 267] width 150 height 14
type input "Tire & Wheel Protection"
type input "AVC Tire and Rim"
type input "Assurant"
radio input "true"
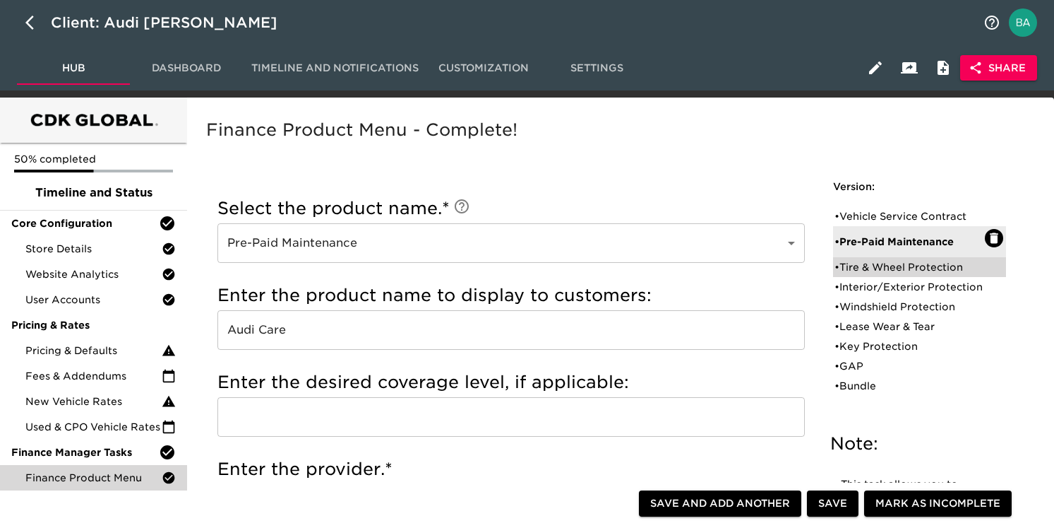
radio input "true"
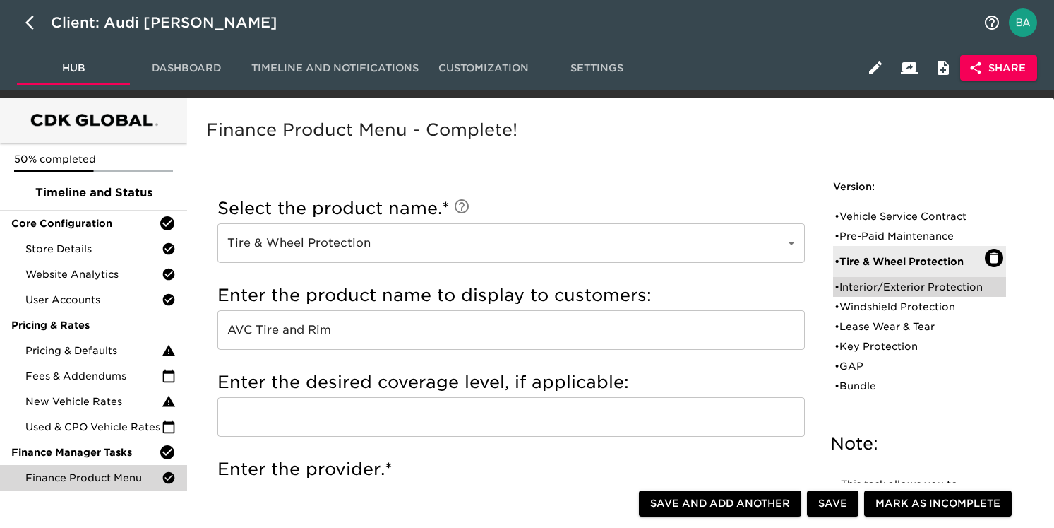
click at [893, 277] on div "• Interior/Exterior Protection" at bounding box center [919, 287] width 173 height 20
type input "Interior/Exterior Protection"
type input "Cilajet"
radio input "true"
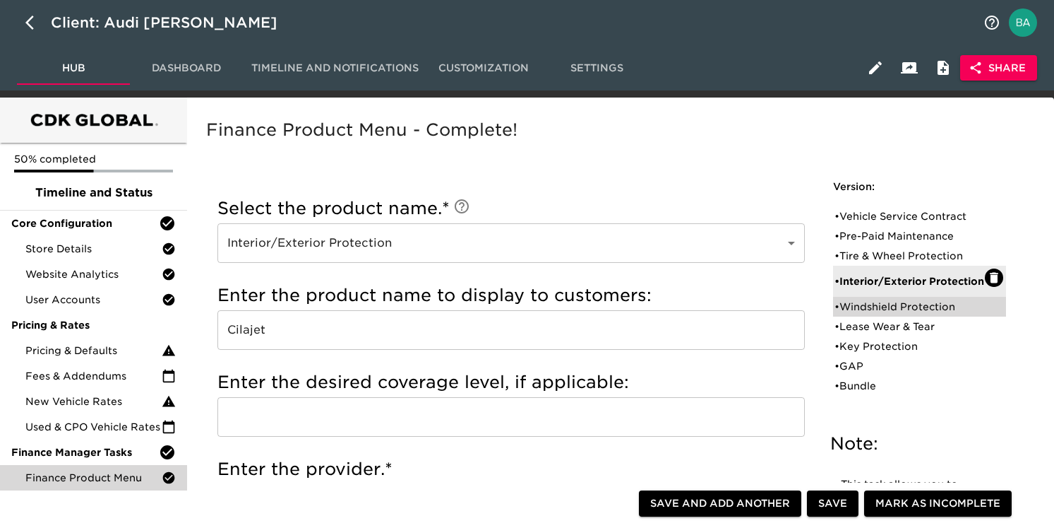
click at [877, 310] on div "• Windshield Protection" at bounding box center [910, 306] width 150 height 14
type input "Windshield Protection"
type input "Windshield Replacement and Repair"
type input "PAC Windshield"
radio input "true"
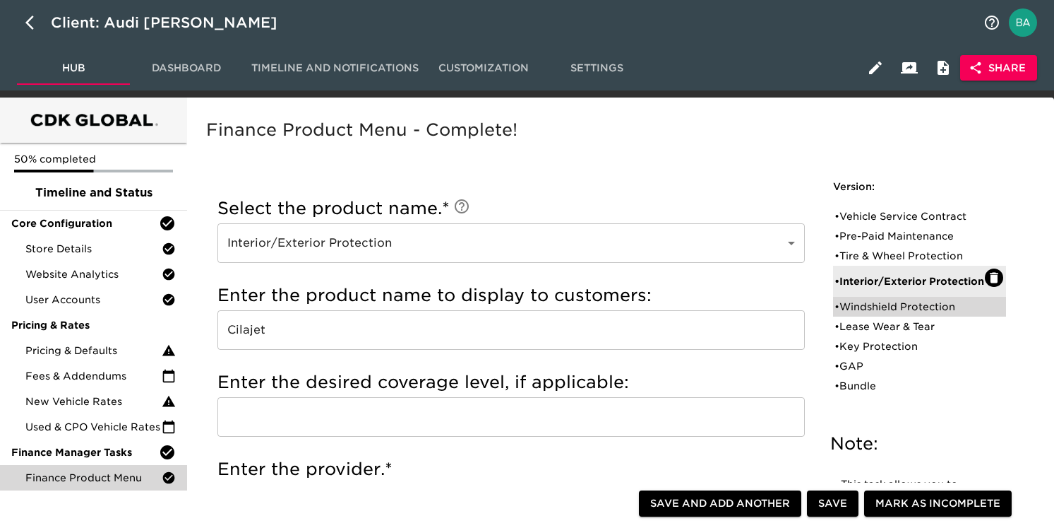
radio input "true"
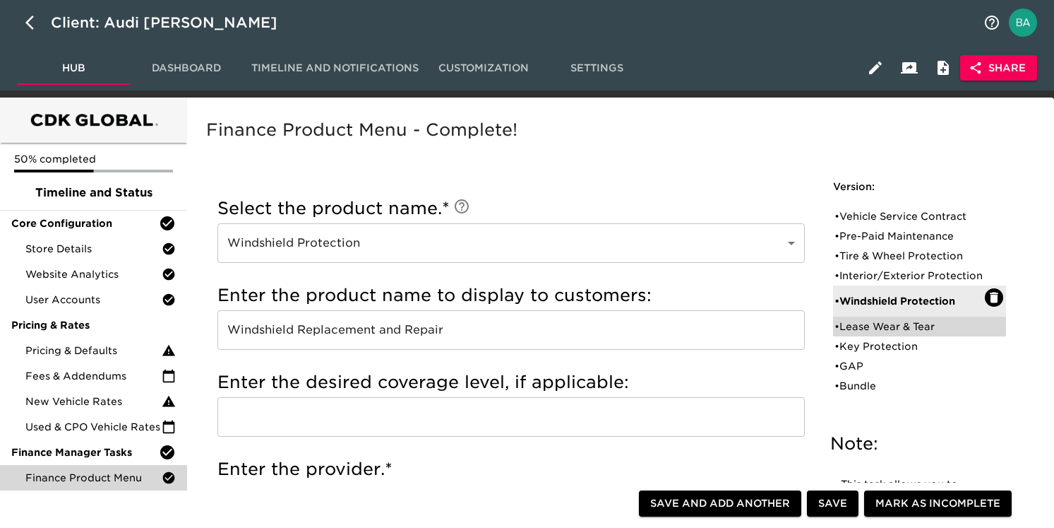
click at [870, 333] on div "• Lease Wear & Tear" at bounding box center [910, 326] width 150 height 14
type input "Lease Wear & Tear"
type input "Lease Wear and Tear"
type input "Audi Term Protection"
radio input "false"
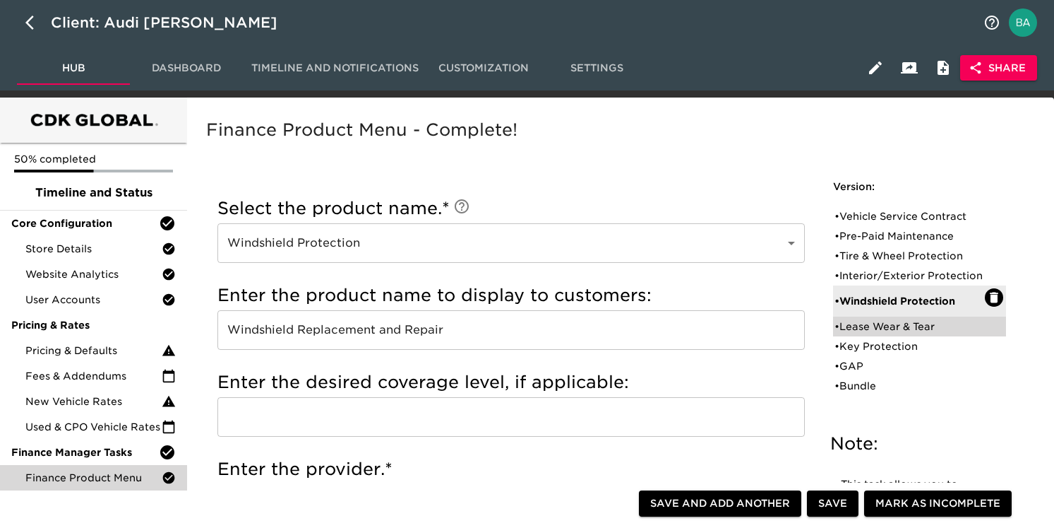
radio input "true"
checkbox input "true"
radio input "true"
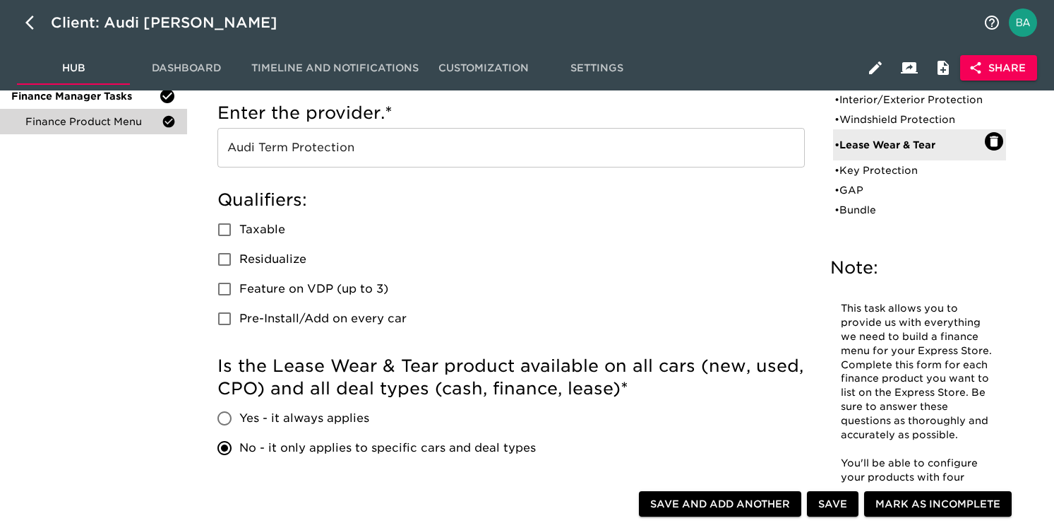
scroll to position [150, 0]
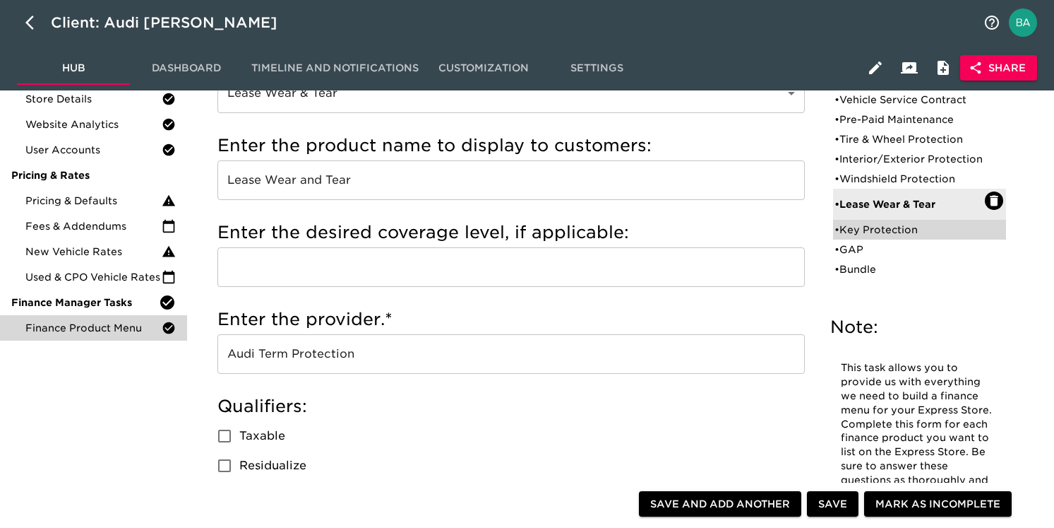
click at [862, 237] on div "• Key Protection" at bounding box center [910, 229] width 150 height 14
type input "Key Protection"
type input "Key Replacement"
type input "Assurant"
radio input "true"
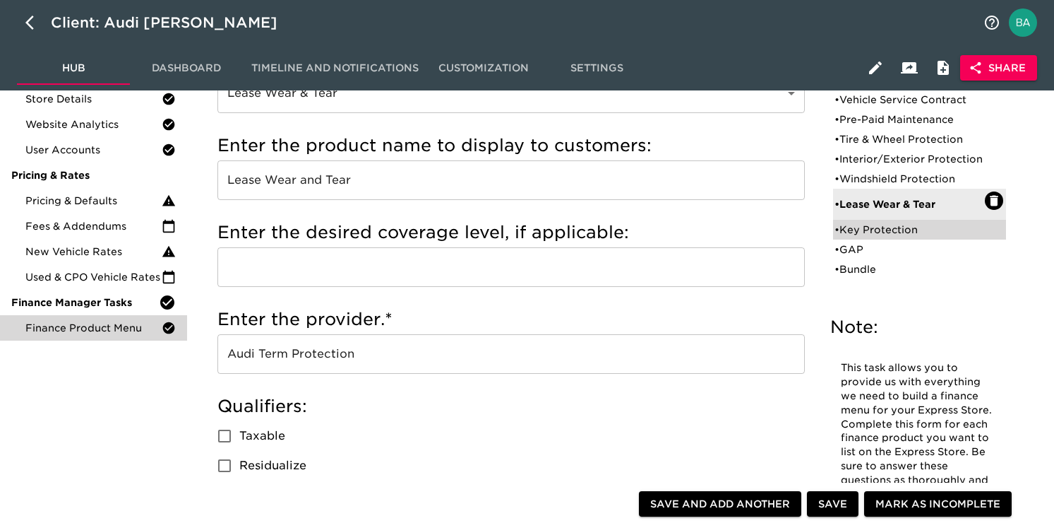
radio input "false"
checkbox input "false"
radio input "true"
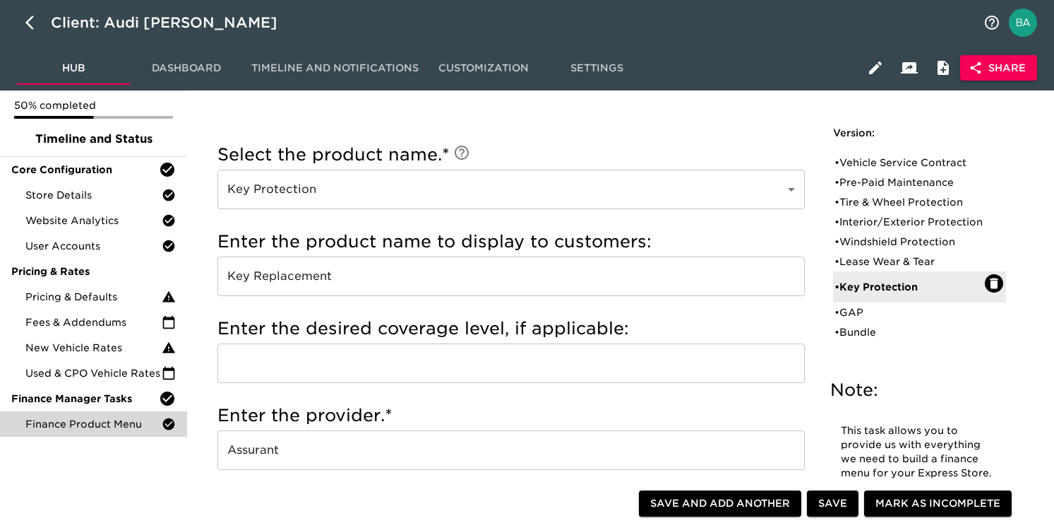
scroll to position [0, 0]
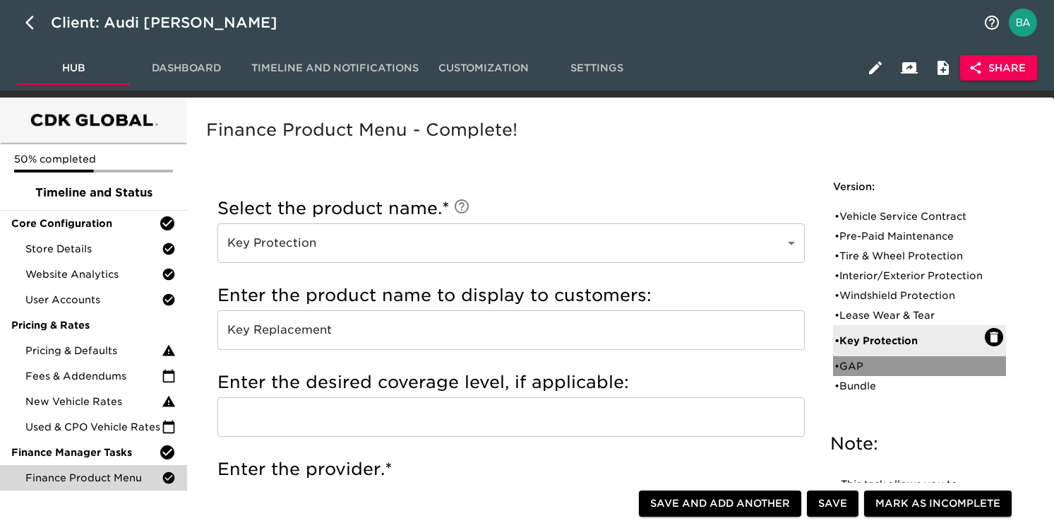
click at [853, 373] on div "• GAP" at bounding box center [910, 366] width 150 height 14
type input "GAP"
type input "Gap Insurance"
radio input "false"
radio input "true"
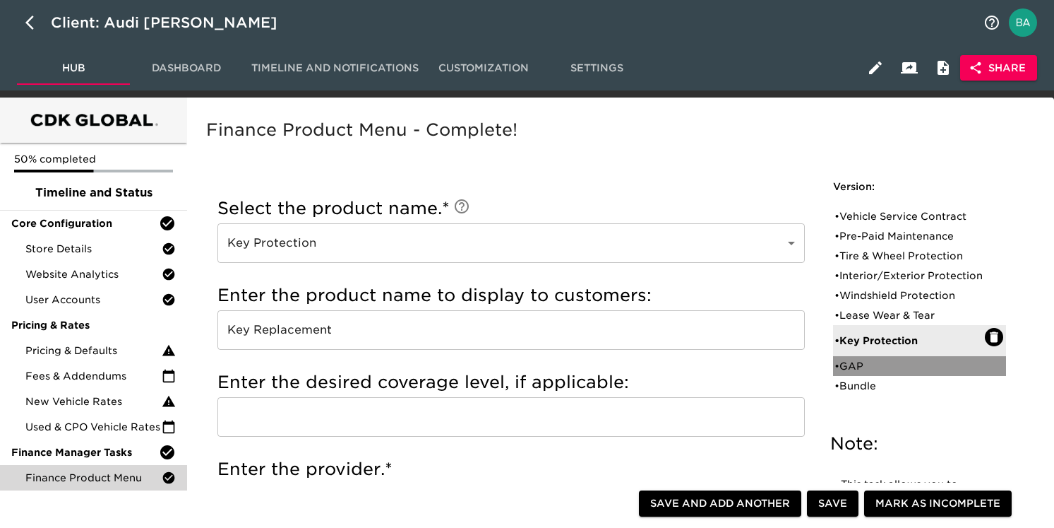
checkbox input "true"
radio input "true"
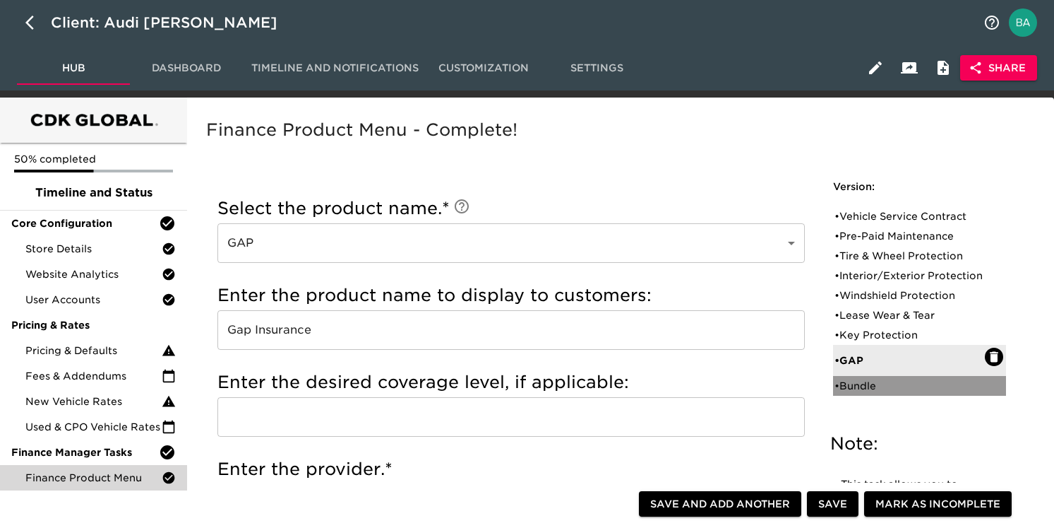
click at [862, 393] on div "• Bundle" at bounding box center [910, 386] width 150 height 14
type input "Bundle"
type input "Assurant Protection Bundle"
radio input "true"
radio input "false"
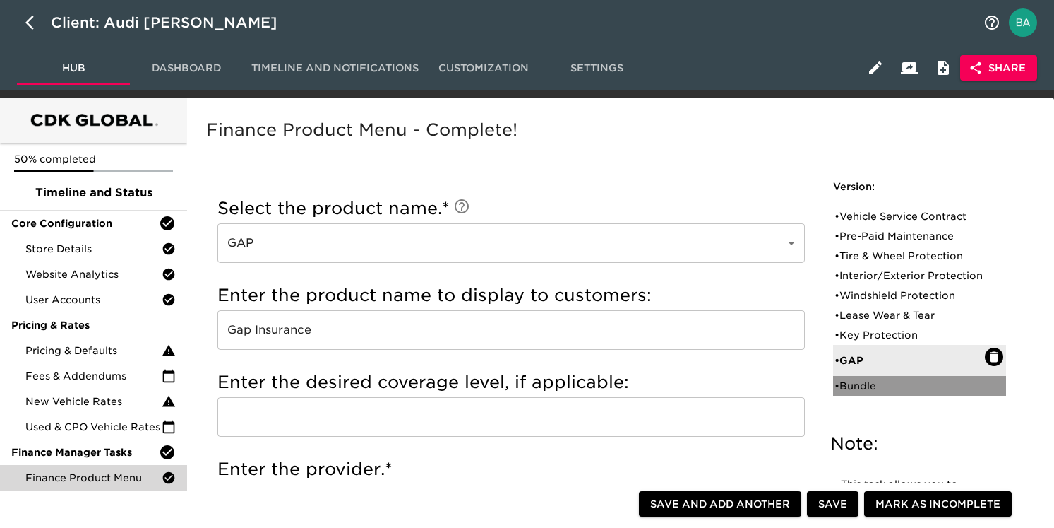
checkbox input "false"
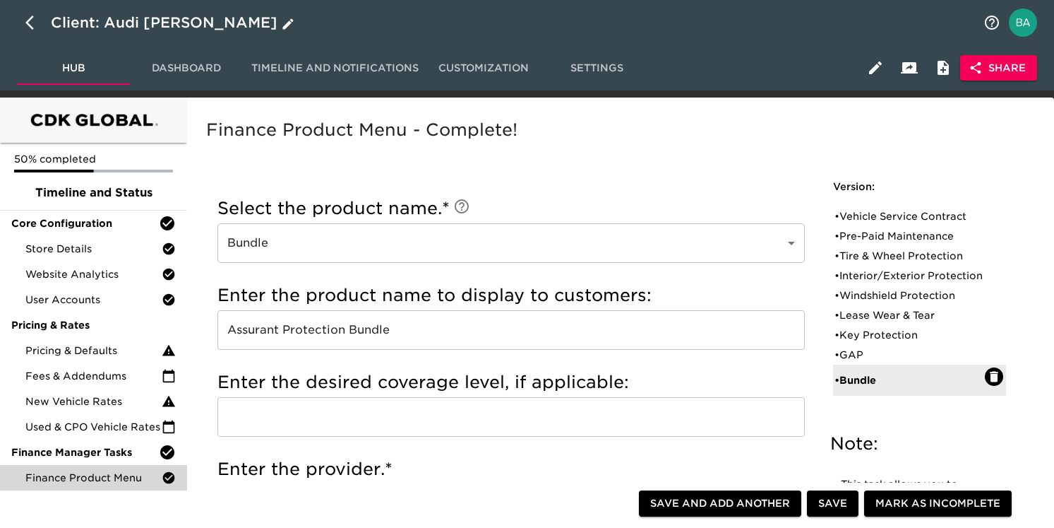
click at [24, 18] on button "button" at bounding box center [34, 23] width 34 height 34
select select "10"
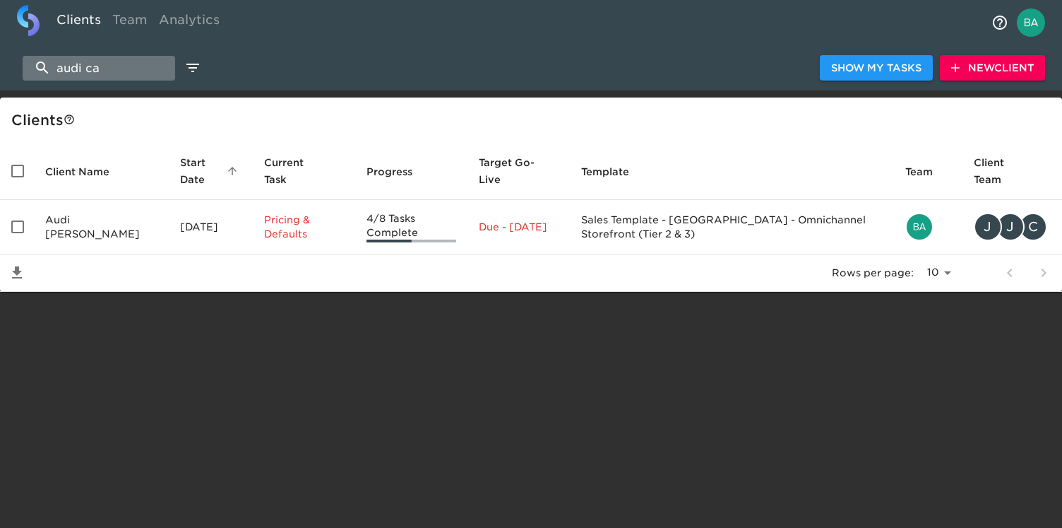
click at [95, 68] on input "audi ca" at bounding box center [99, 68] width 153 height 25
paste input "Hyundai of Yakim"
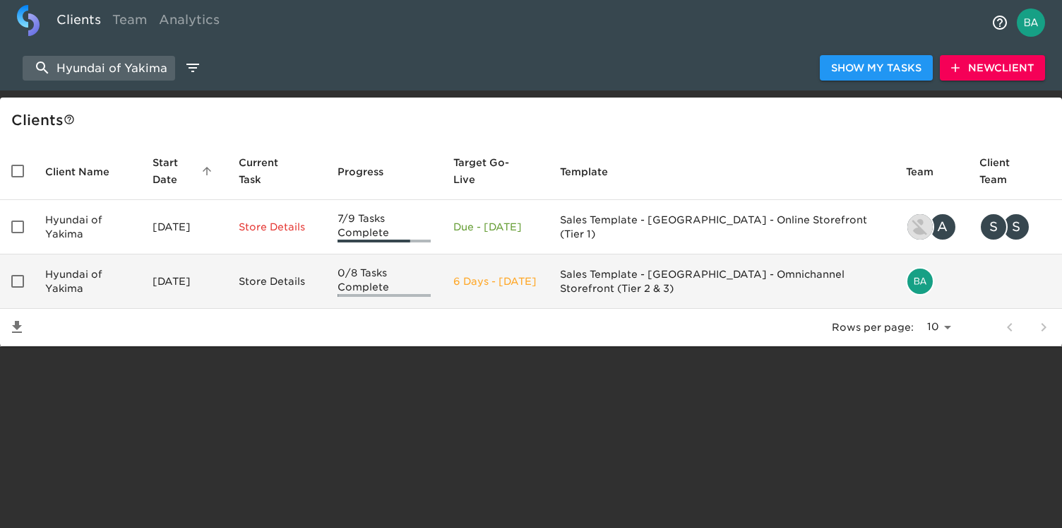
type input "Hyundai of Yakima"
click at [101, 280] on td "Hyundai of Yakima" at bounding box center [87, 281] width 107 height 54
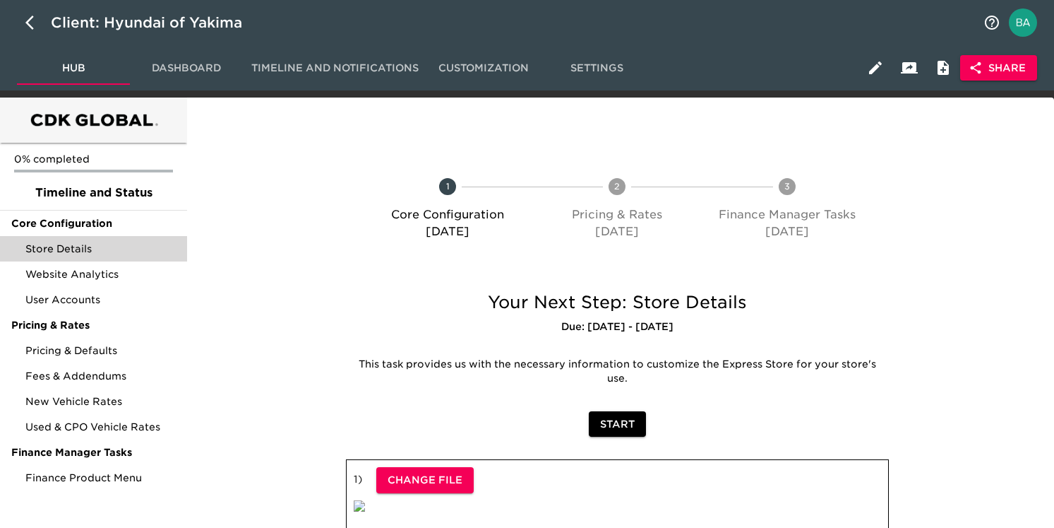
click at [89, 245] on span "Store Details" at bounding box center [100, 249] width 150 height 14
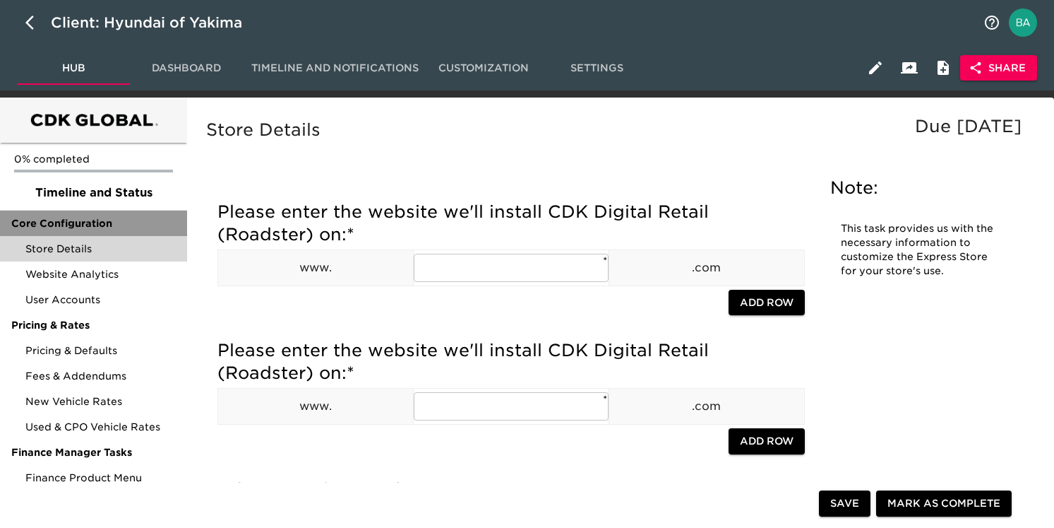
click at [70, 226] on span "Core Configuration" at bounding box center [93, 223] width 165 height 14
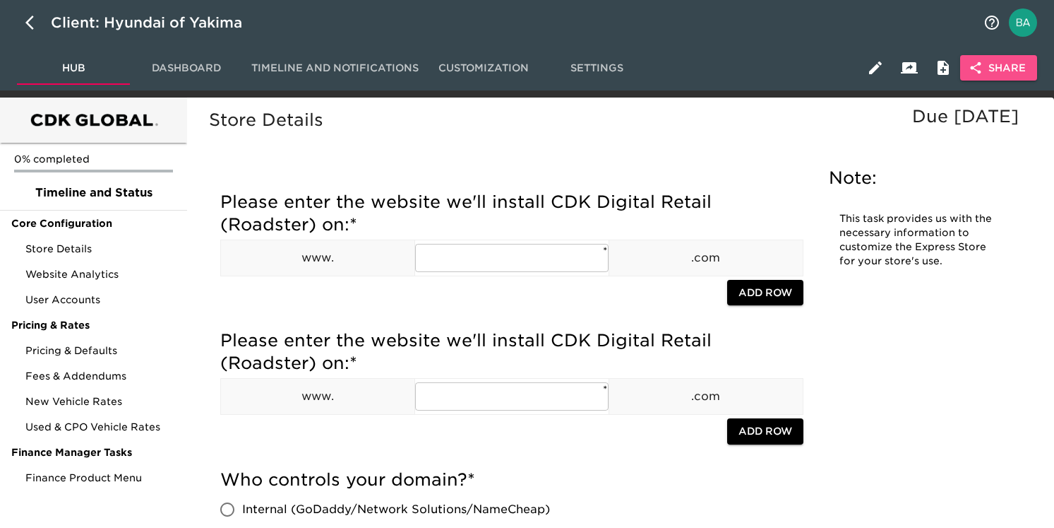
click at [998, 71] on span "Share" at bounding box center [999, 68] width 54 height 18
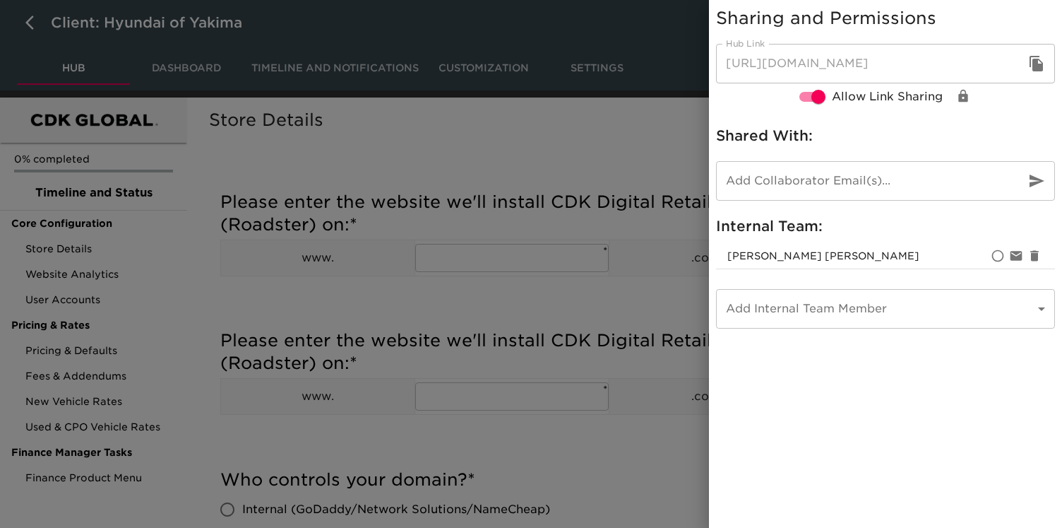
click at [1037, 61] on icon "button" at bounding box center [1036, 64] width 13 height 16
click at [505, 109] on div at bounding box center [531, 264] width 1062 height 528
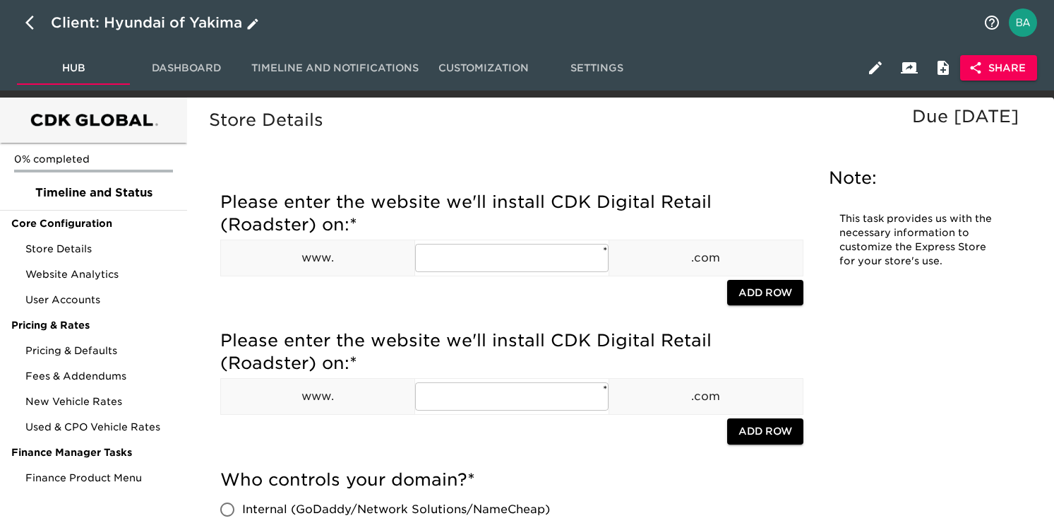
click at [168, 23] on div "Client: Hyundai of Yakima" at bounding box center [156, 22] width 211 height 23
click at [128, 25] on input "Hyundai of Yakima" at bounding box center [513, 22] width 925 height 23
